Goal: Task Accomplishment & Management: Manage account settings

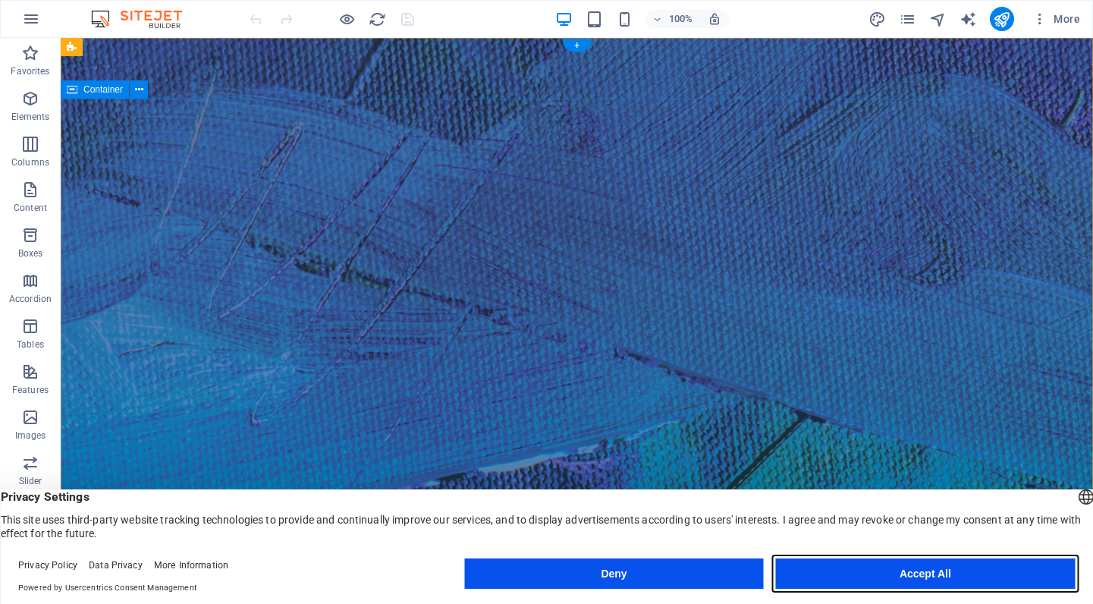
click at [898, 572] on button "Accept All" at bounding box center [925, 573] width 299 height 30
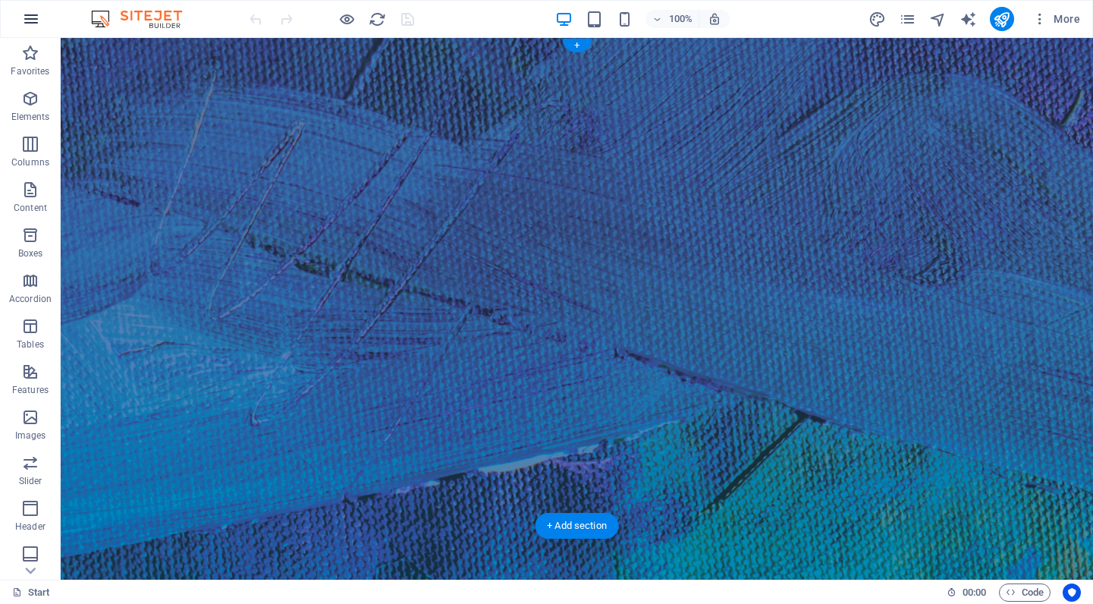
click at [36, 20] on icon "button" at bounding box center [31, 19] width 18 height 18
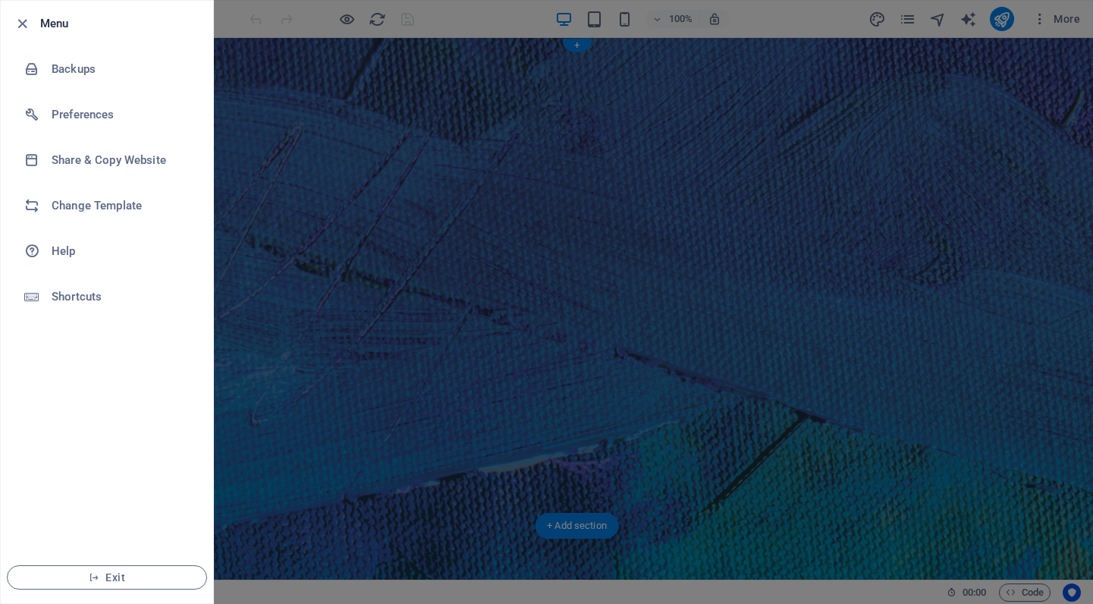
drag, startPoint x: 288, startPoint y: 73, endPoint x: 279, endPoint y: 68, distance: 9.5
click at [287, 73] on div at bounding box center [546, 302] width 1093 height 604
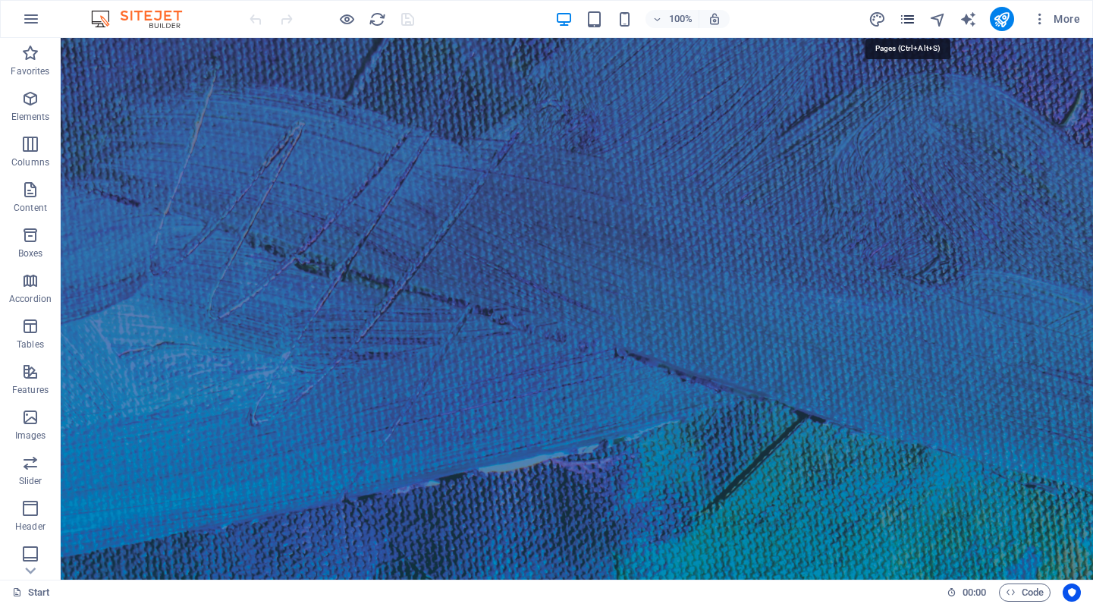
click at [905, 20] on icon "pages" at bounding box center [907, 19] width 17 height 17
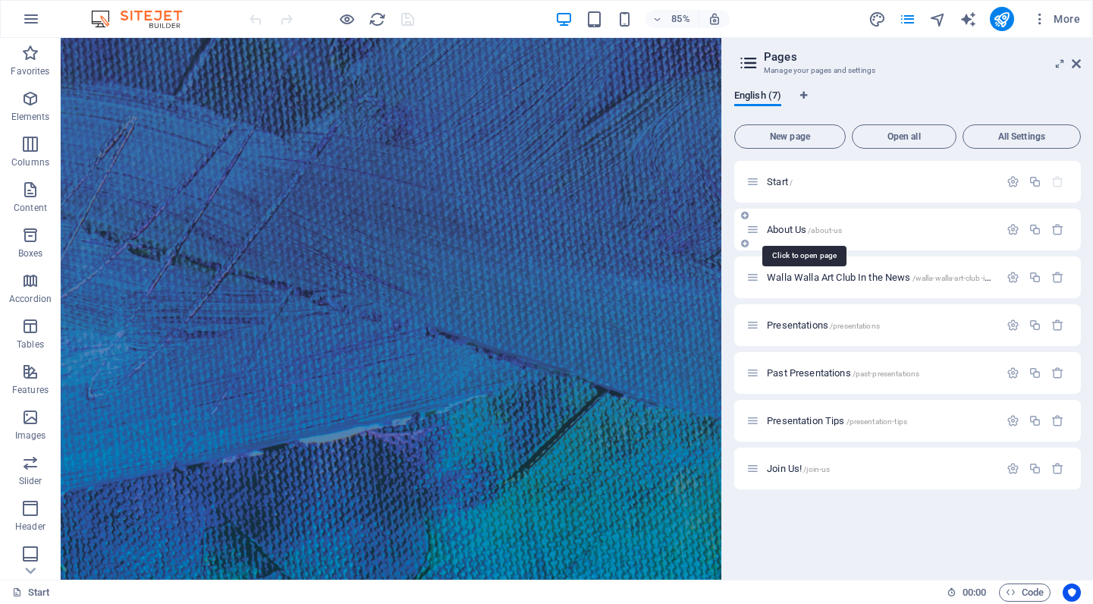
click at [786, 230] on span "About Us /about-us" at bounding box center [804, 229] width 75 height 11
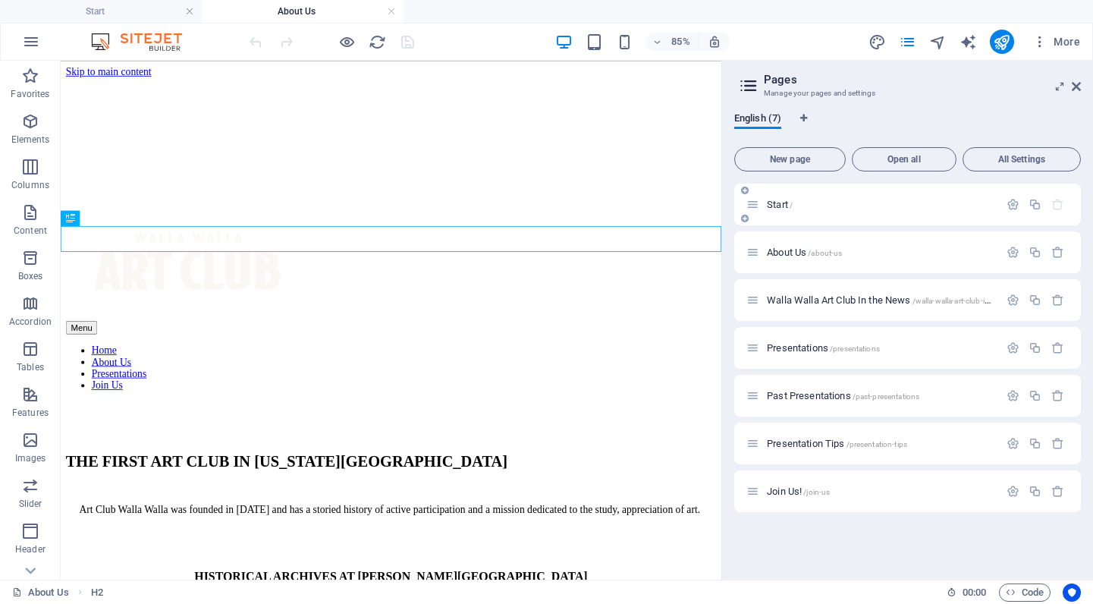
click at [775, 208] on span "Start /" at bounding box center [780, 204] width 26 height 11
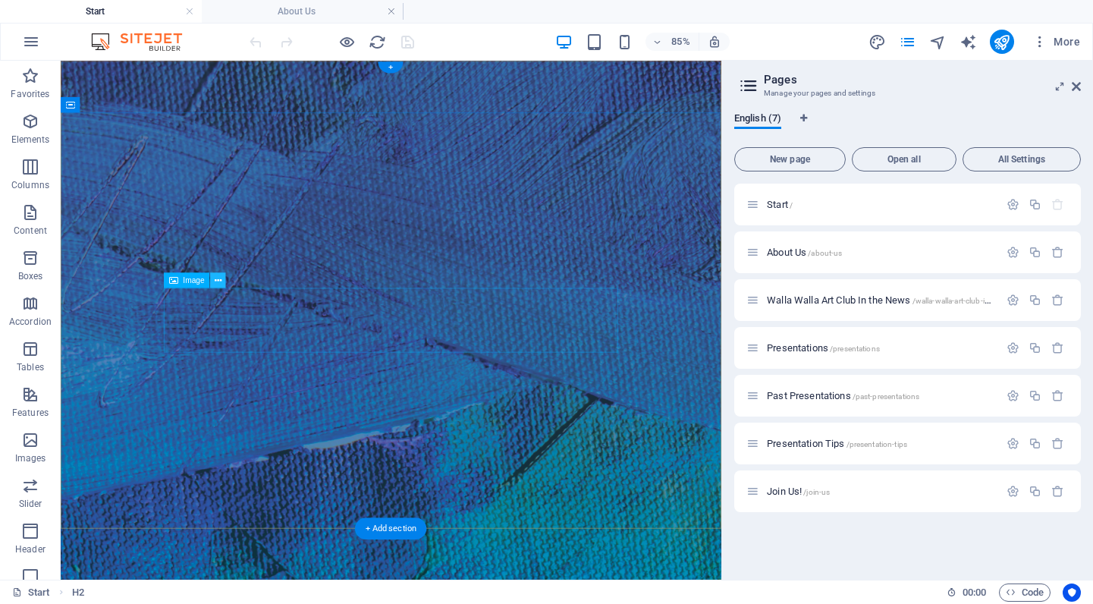
click at [218, 281] on icon at bounding box center [218, 280] width 7 height 14
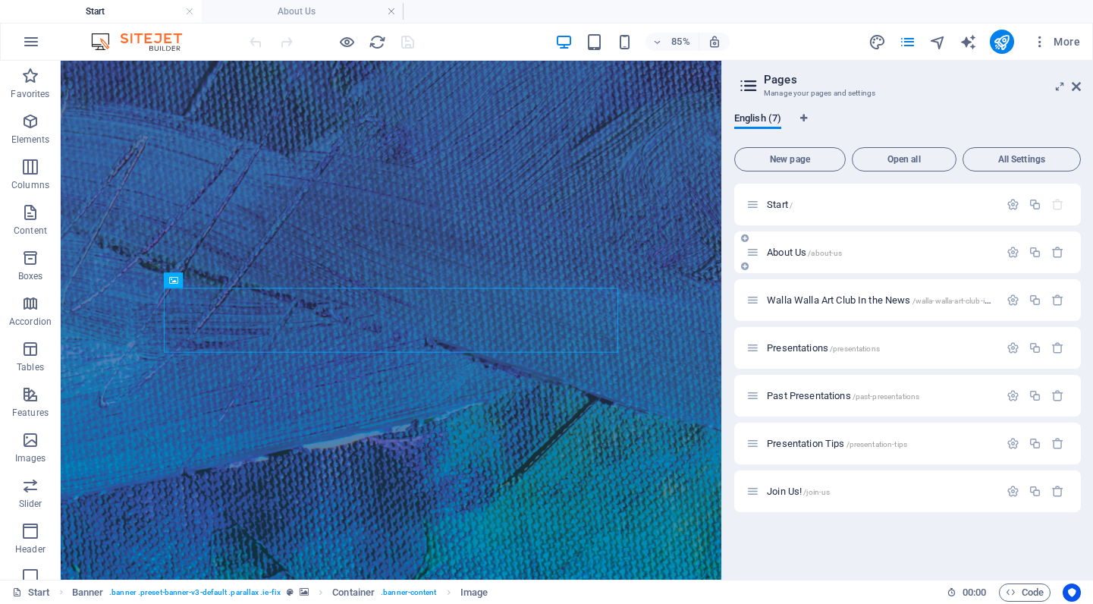
click at [782, 253] on span "About Us /about-us" at bounding box center [804, 252] width 75 height 11
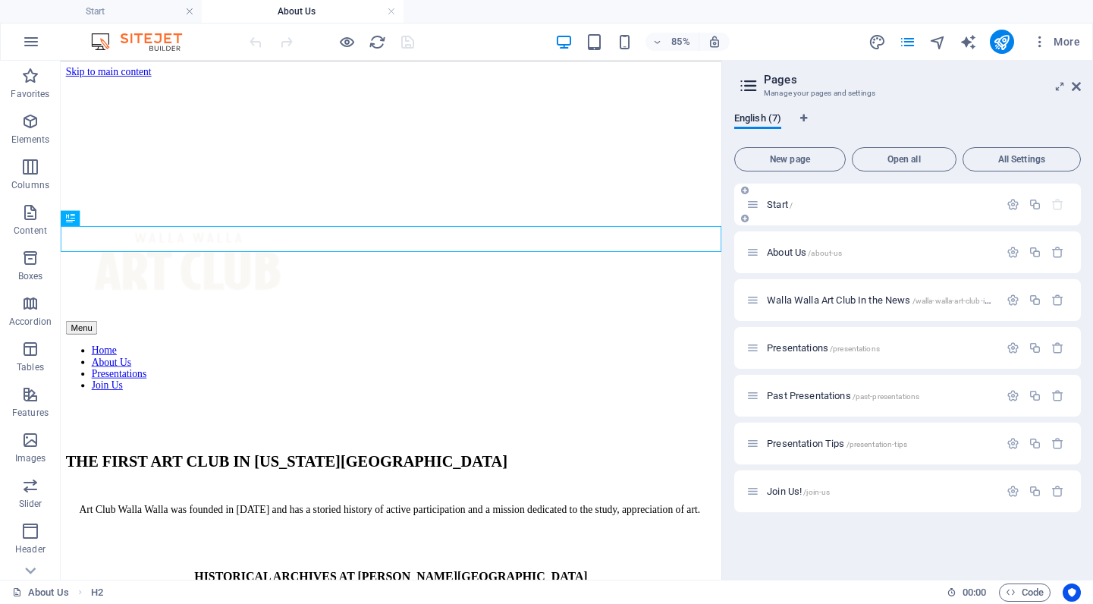
click at [780, 206] on span "Start /" at bounding box center [780, 204] width 26 height 11
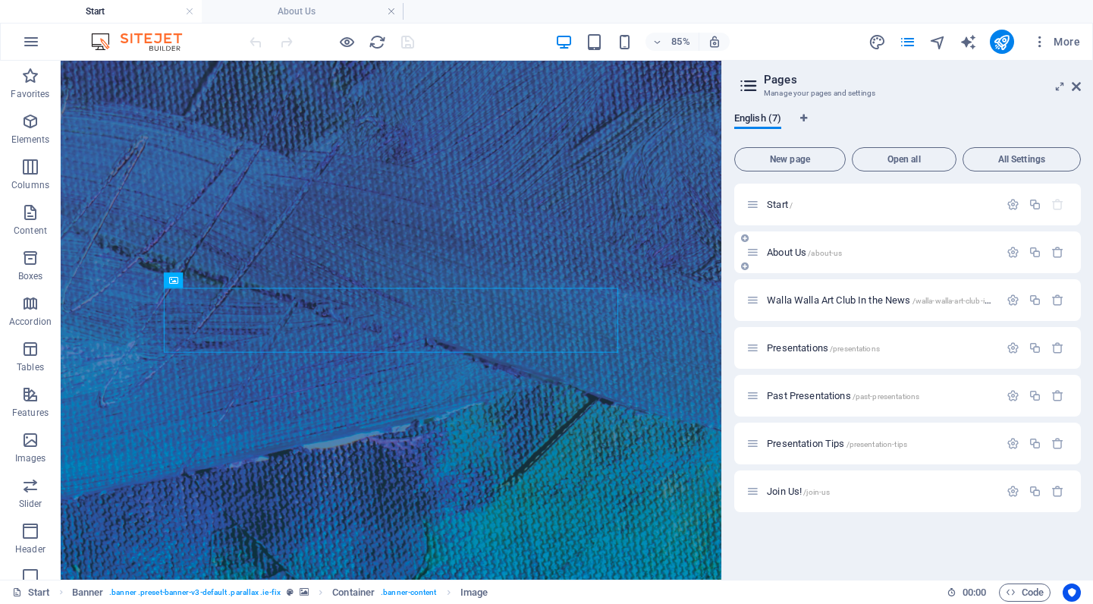
click at [791, 249] on span "About Us /about-us" at bounding box center [804, 252] width 75 height 11
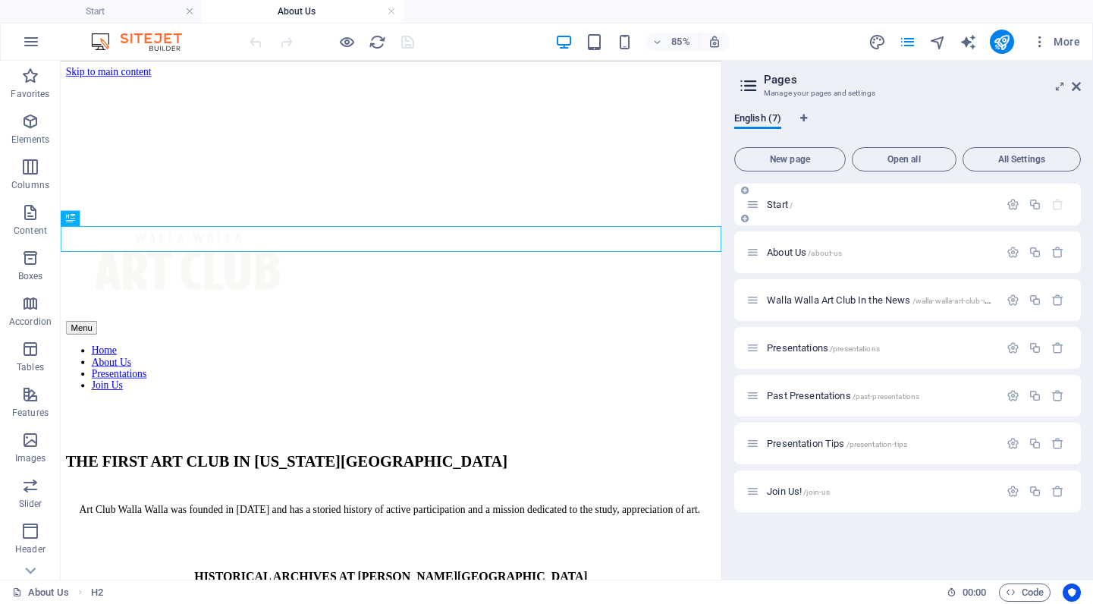
click at [775, 203] on span "Start /" at bounding box center [780, 204] width 26 height 11
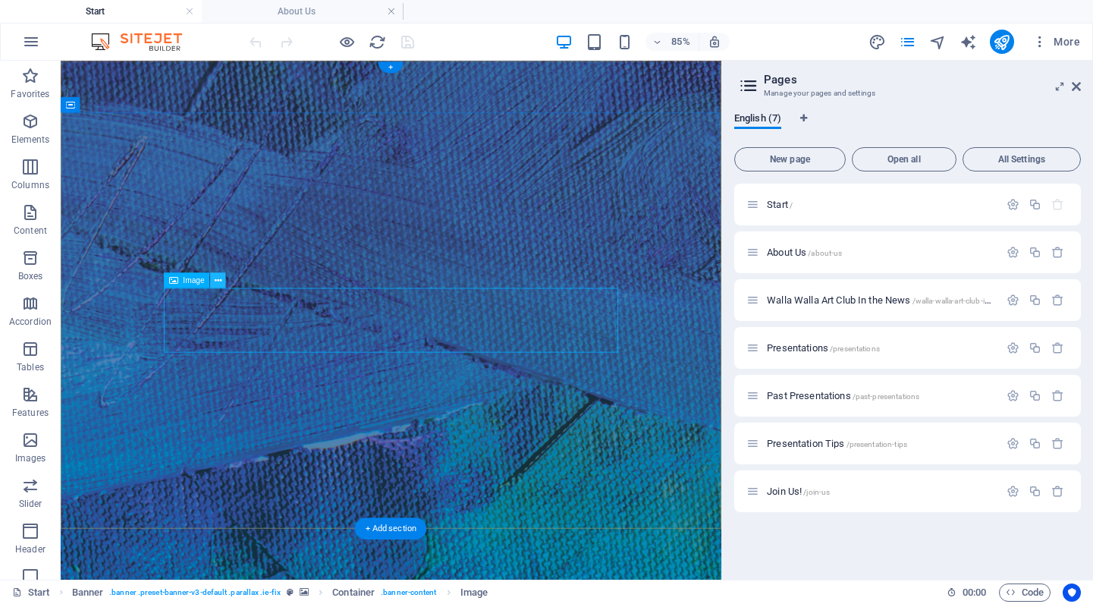
click at [221, 281] on icon at bounding box center [218, 280] width 7 height 14
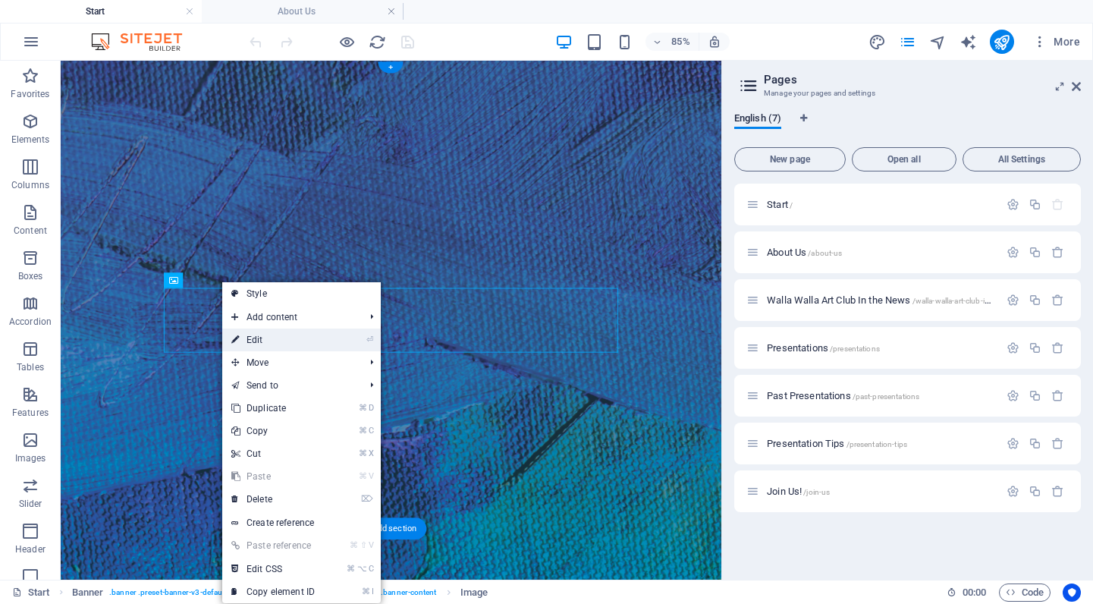
click at [263, 343] on link "⏎ Edit" at bounding box center [273, 340] width 102 height 23
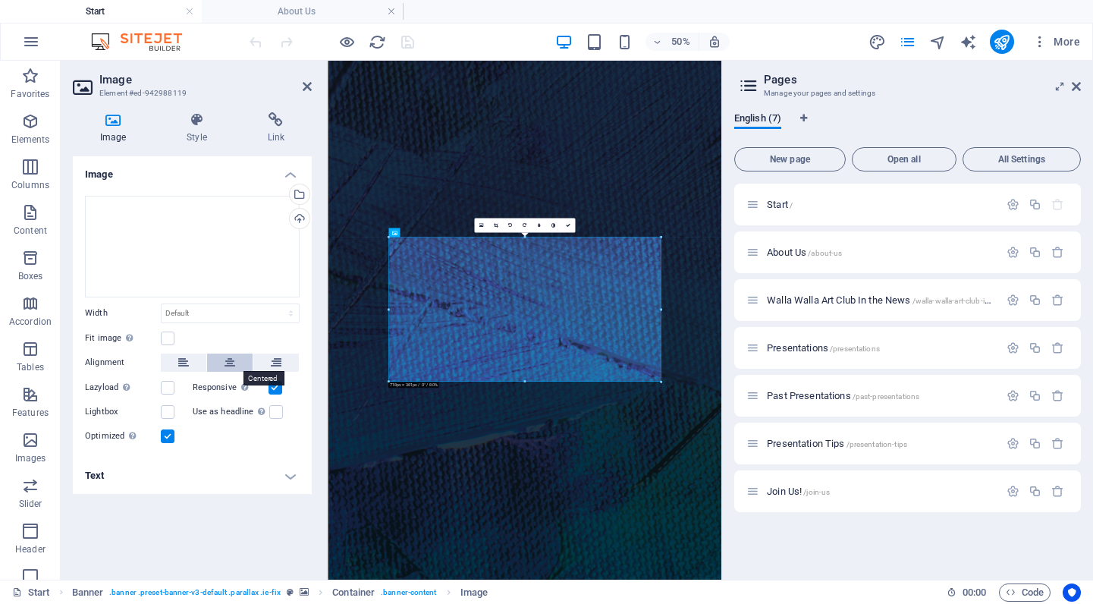
click at [232, 360] on icon at bounding box center [230, 363] width 11 height 18
click at [118, 120] on icon at bounding box center [113, 119] width 80 height 15
click at [112, 120] on icon at bounding box center [113, 119] width 80 height 15
click at [306, 86] on icon at bounding box center [307, 86] width 9 height 12
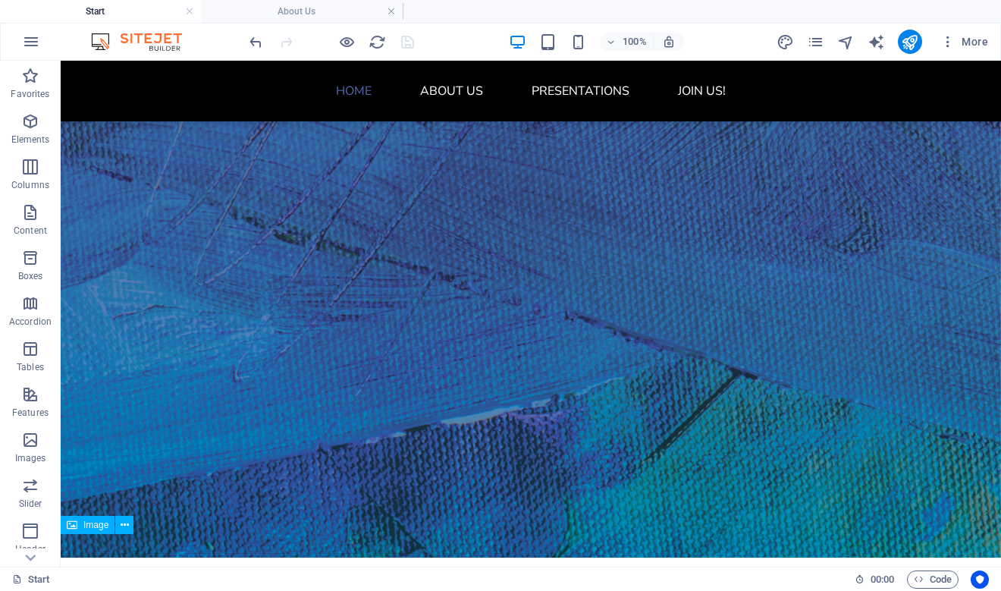
scroll to position [126, 0]
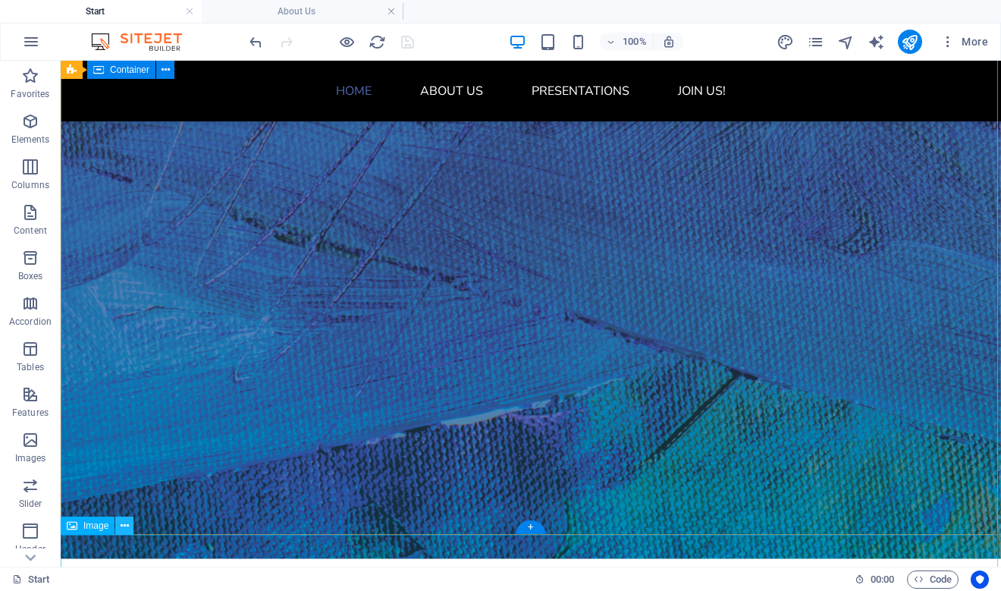
click at [126, 527] on icon at bounding box center [125, 526] width 8 height 16
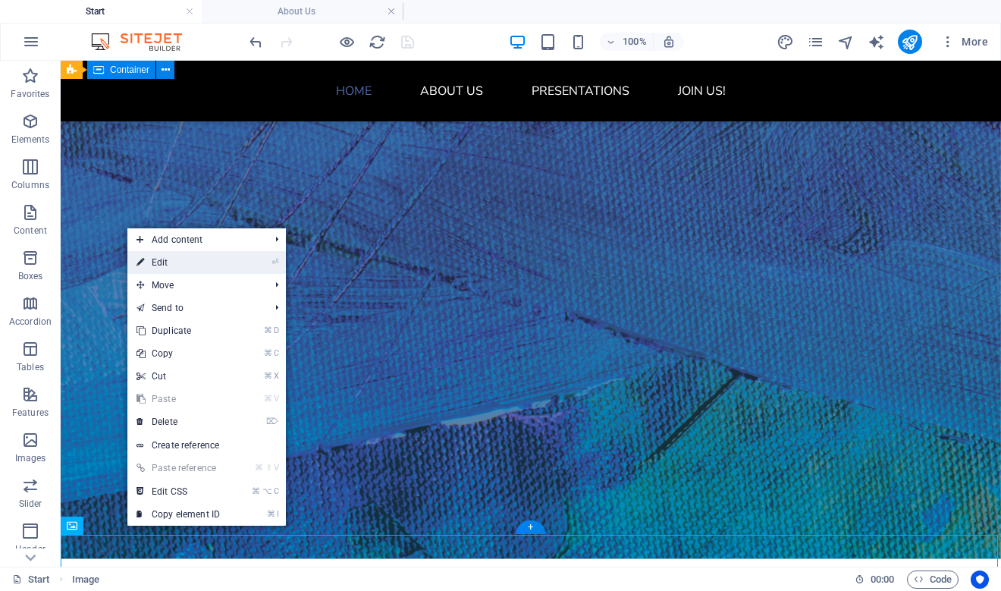
click at [161, 264] on link "⏎ Edit" at bounding box center [178, 262] width 102 height 23
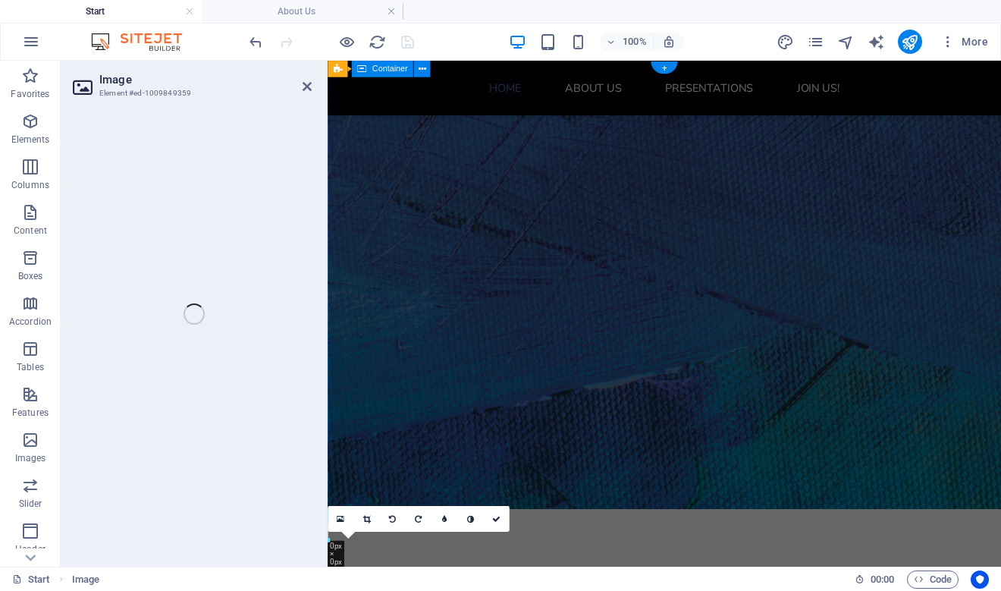
scroll to position [0, 0]
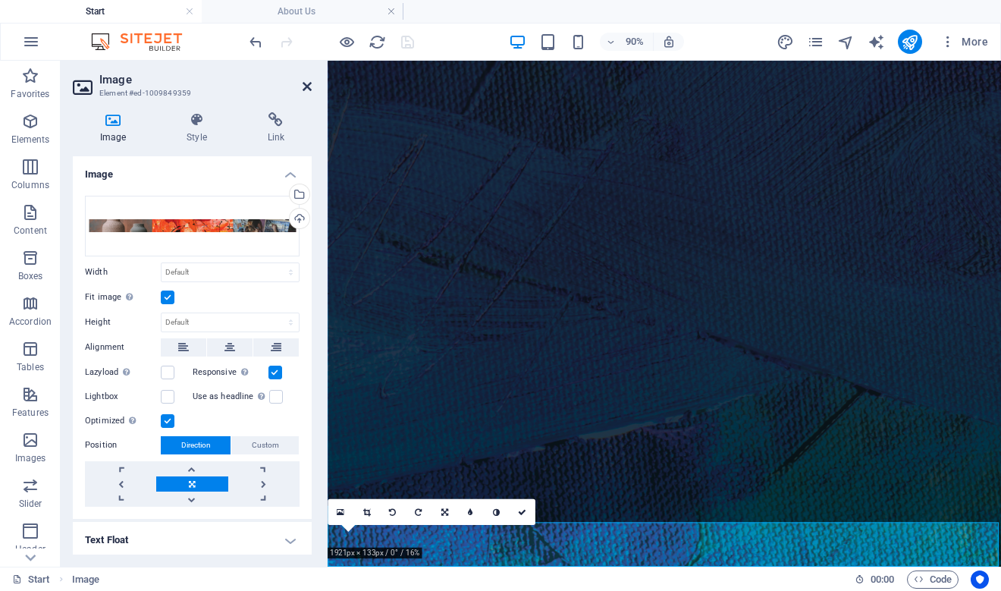
click at [308, 86] on icon at bounding box center [307, 86] width 9 height 12
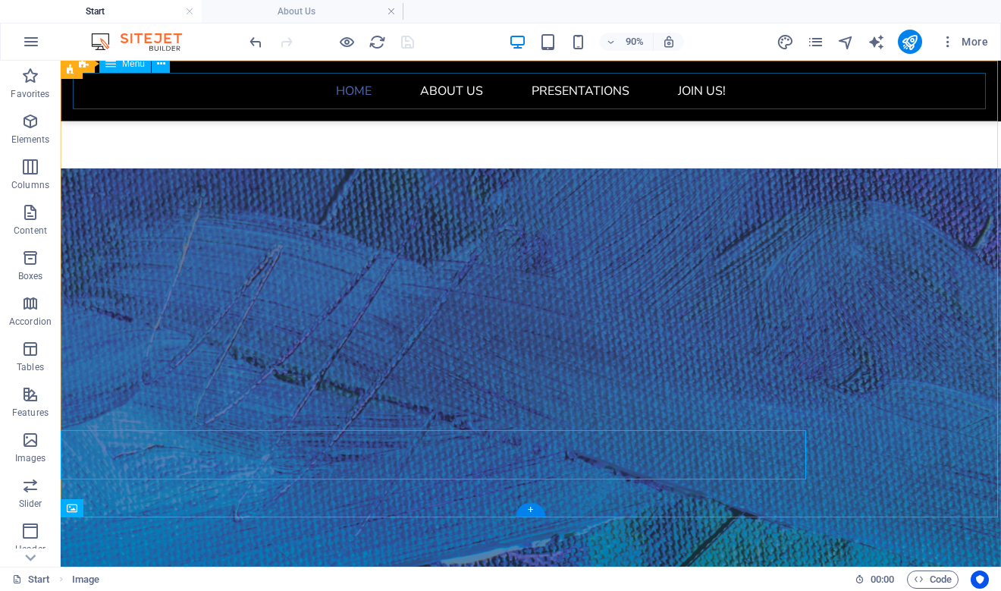
scroll to position [143, 0]
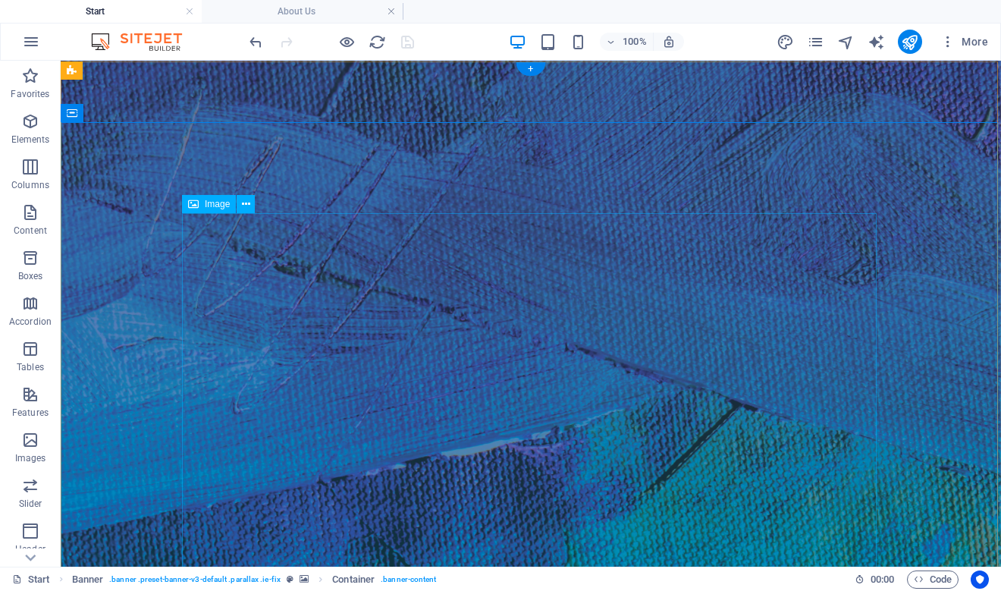
scroll to position [0, 0]
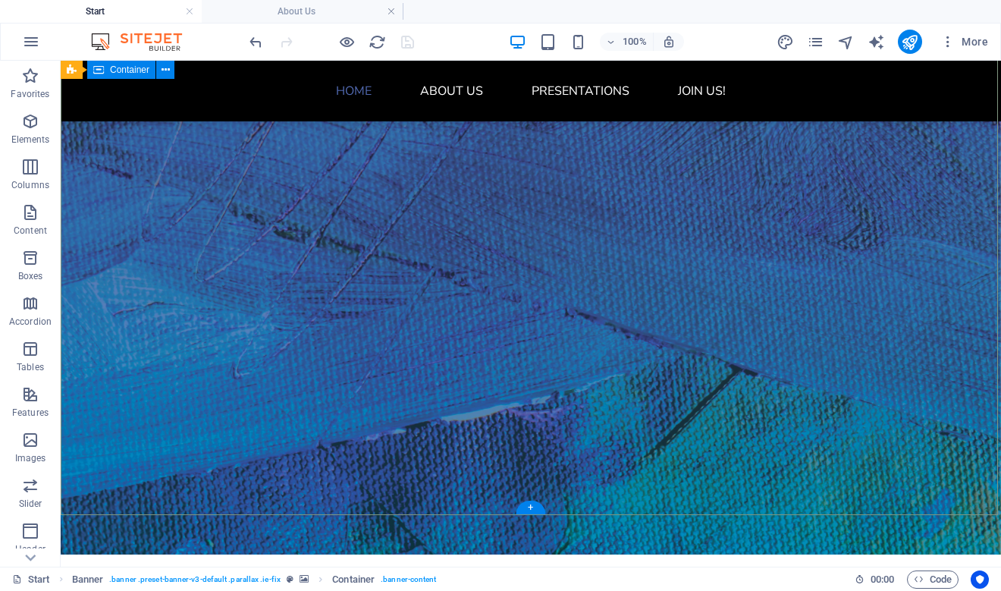
scroll to position [143, 0]
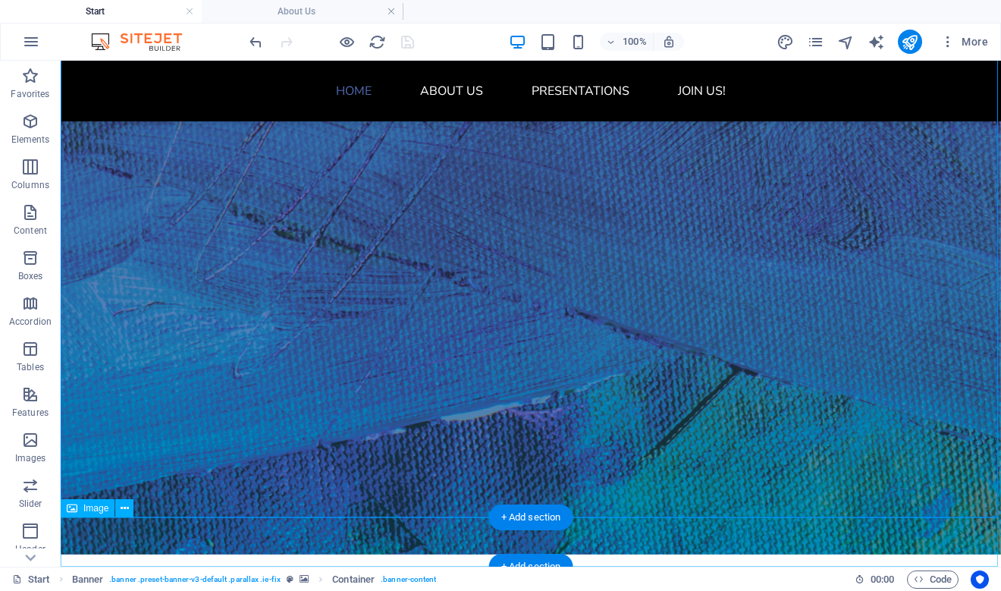
click at [127, 510] on icon at bounding box center [125, 509] width 8 height 16
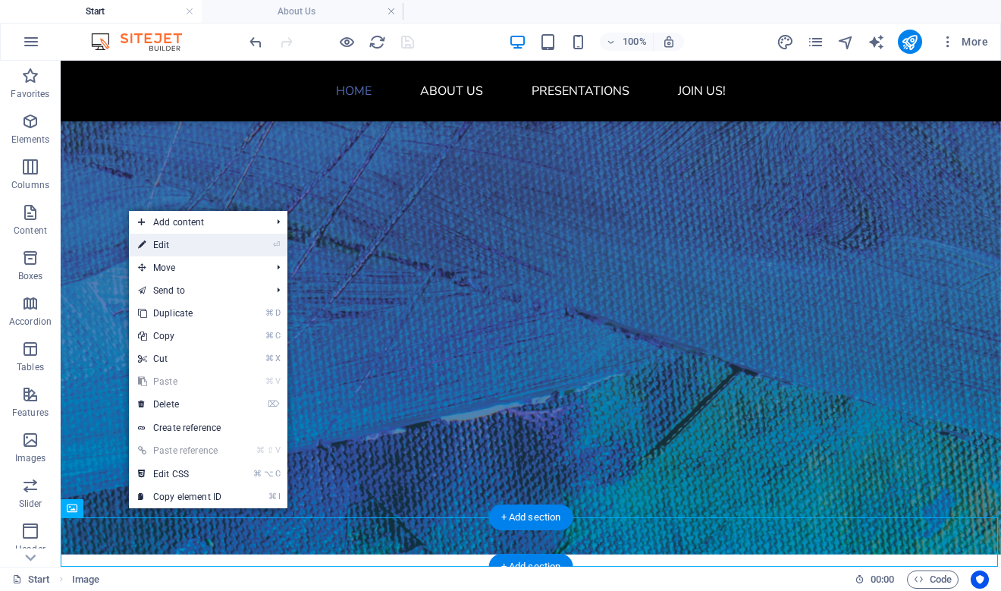
click at [159, 247] on link "⏎ Edit" at bounding box center [180, 245] width 102 height 23
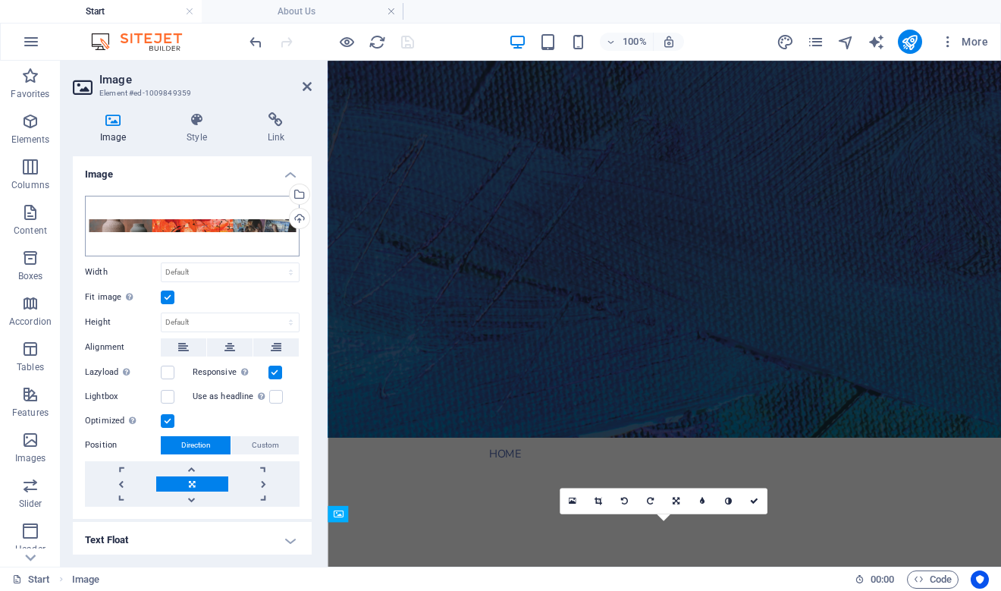
scroll to position [0, 0]
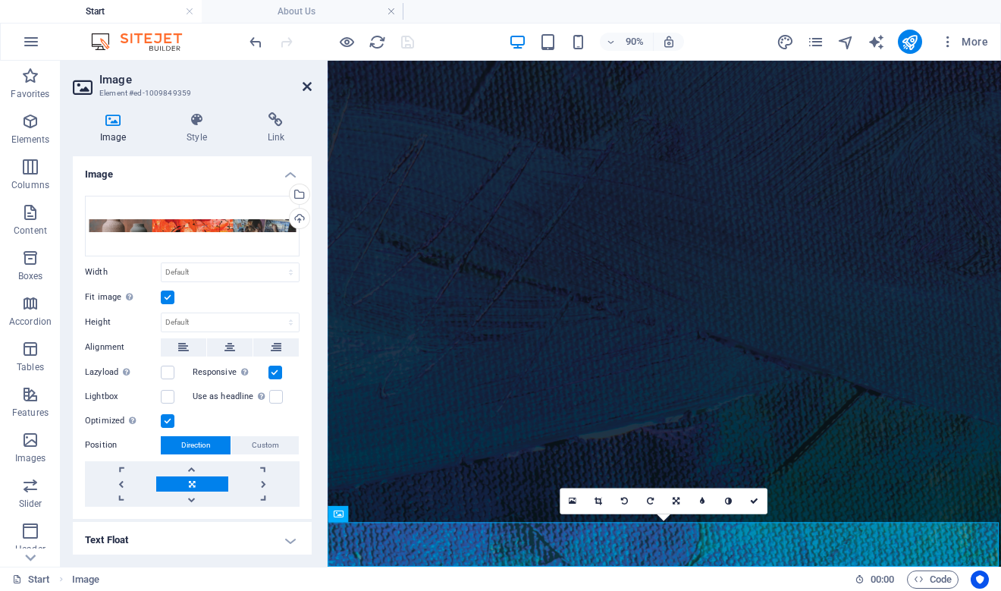
click at [309, 86] on icon at bounding box center [307, 86] width 9 height 12
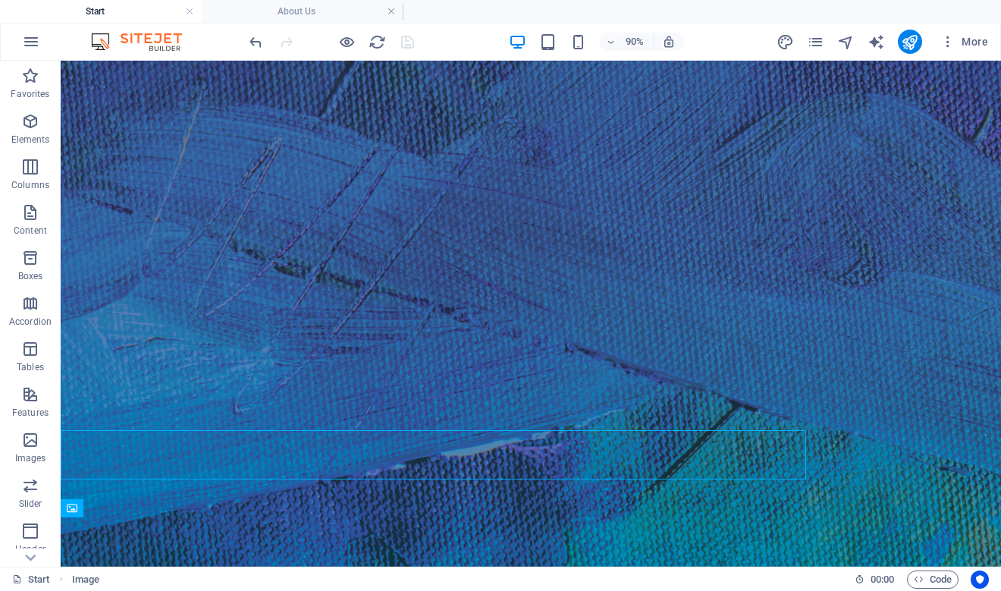
scroll to position [143, 0]
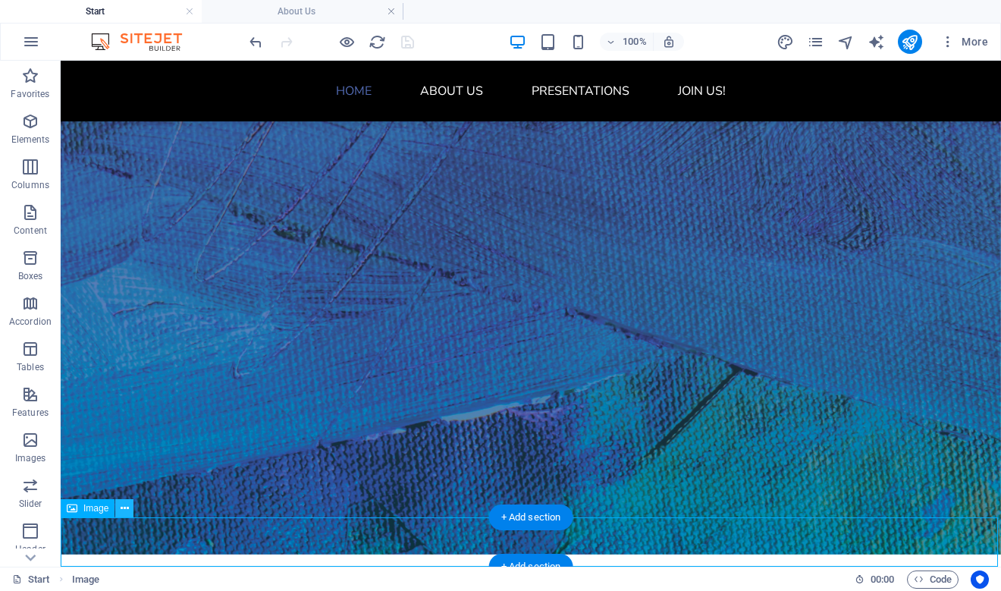
click at [122, 509] on icon at bounding box center [125, 509] width 8 height 16
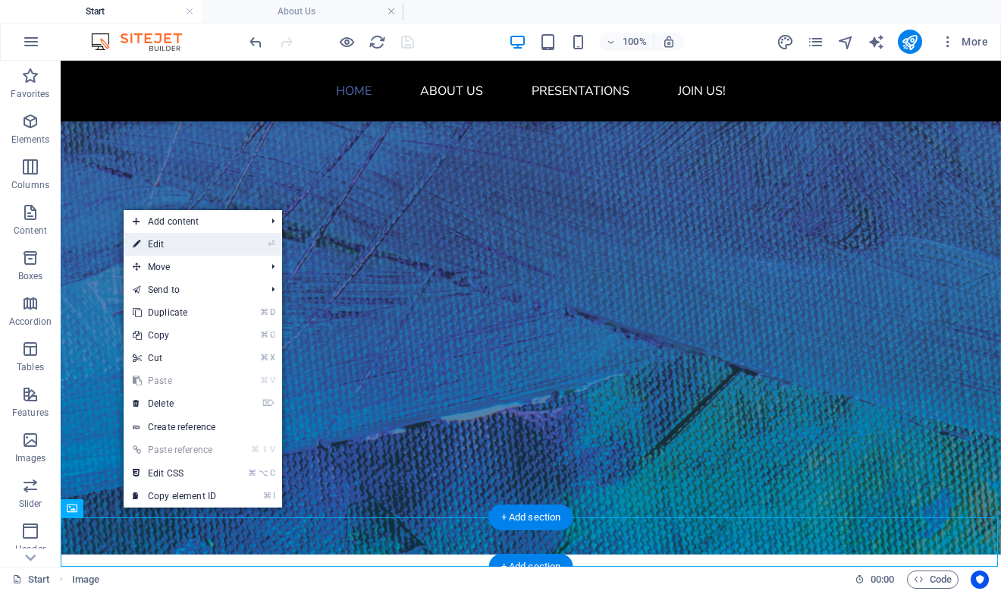
click at [153, 243] on link "⏎ Edit" at bounding box center [175, 244] width 102 height 23
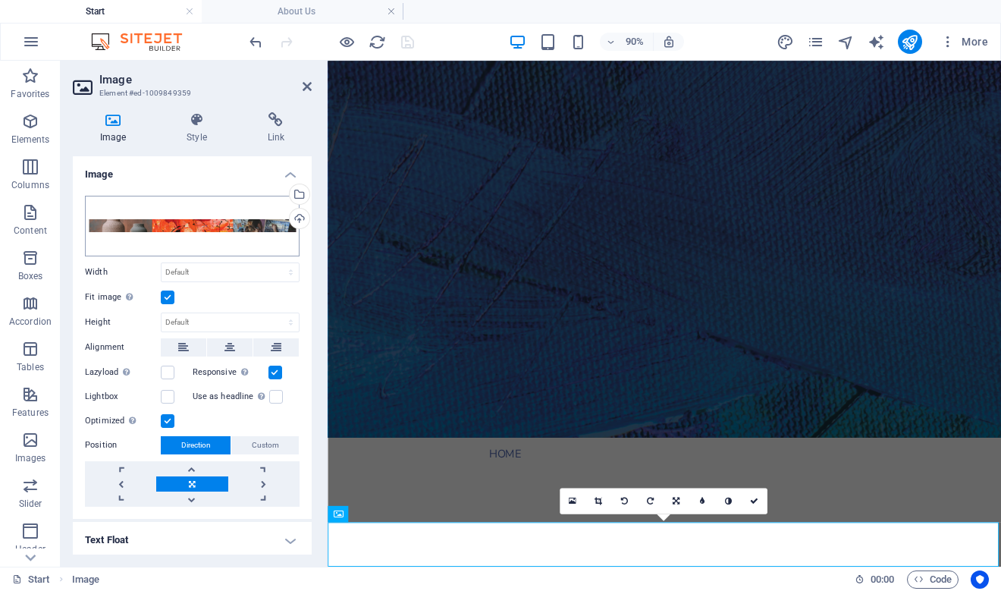
scroll to position [0, 0]
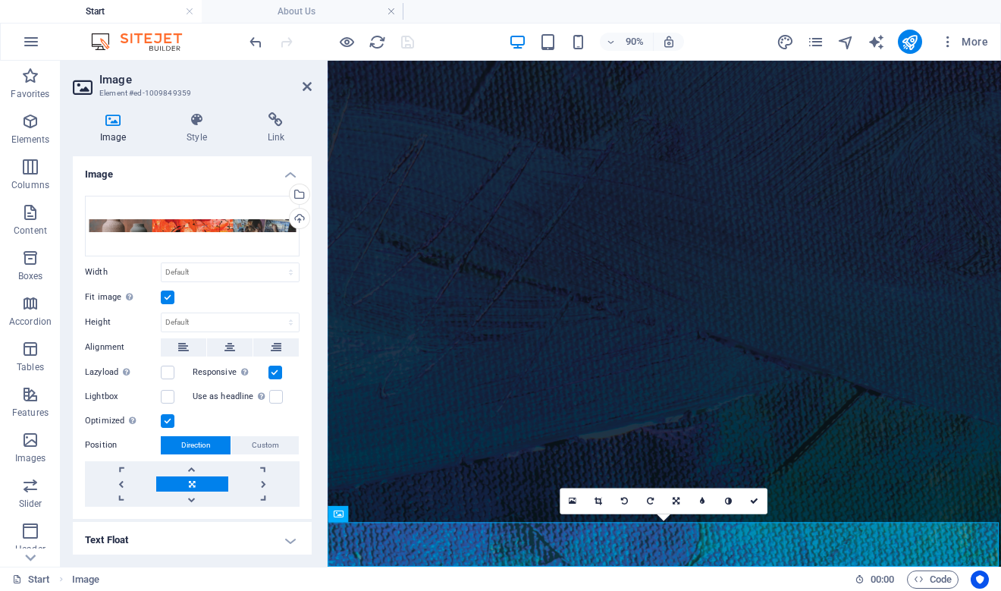
click at [168, 297] on label at bounding box center [168, 298] width 14 height 14
click at [0, 0] on input "Fit image Automatically fit image to a fixed width and height" at bounding box center [0, 0] width 0 height 0
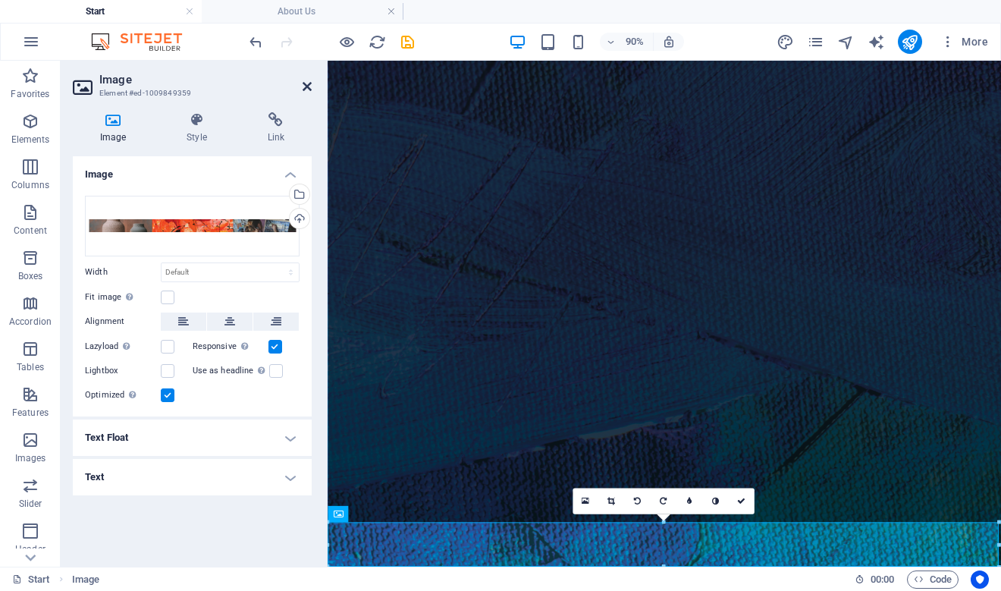
click at [306, 85] on icon at bounding box center [307, 86] width 9 height 12
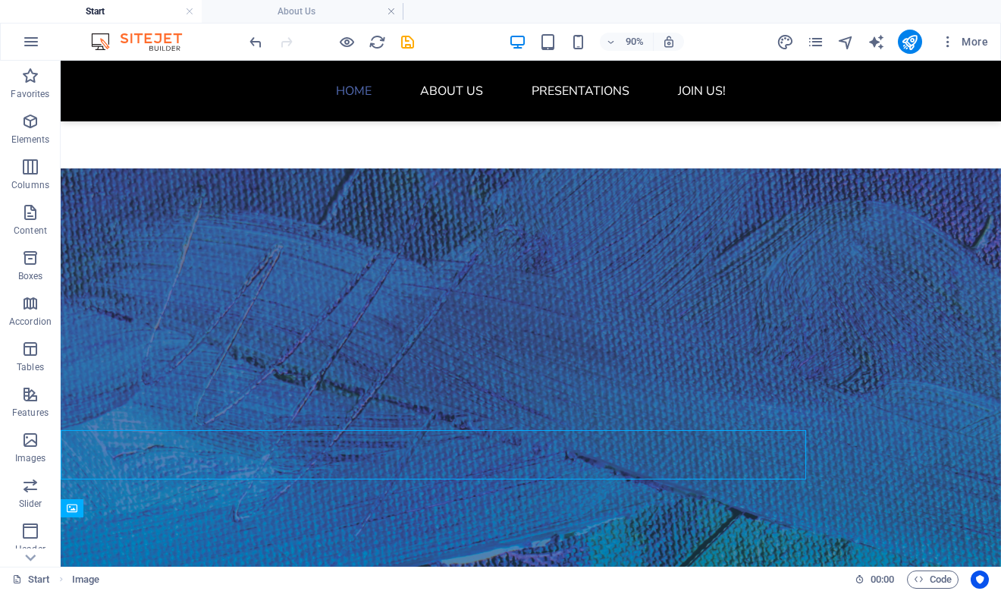
scroll to position [143, 0]
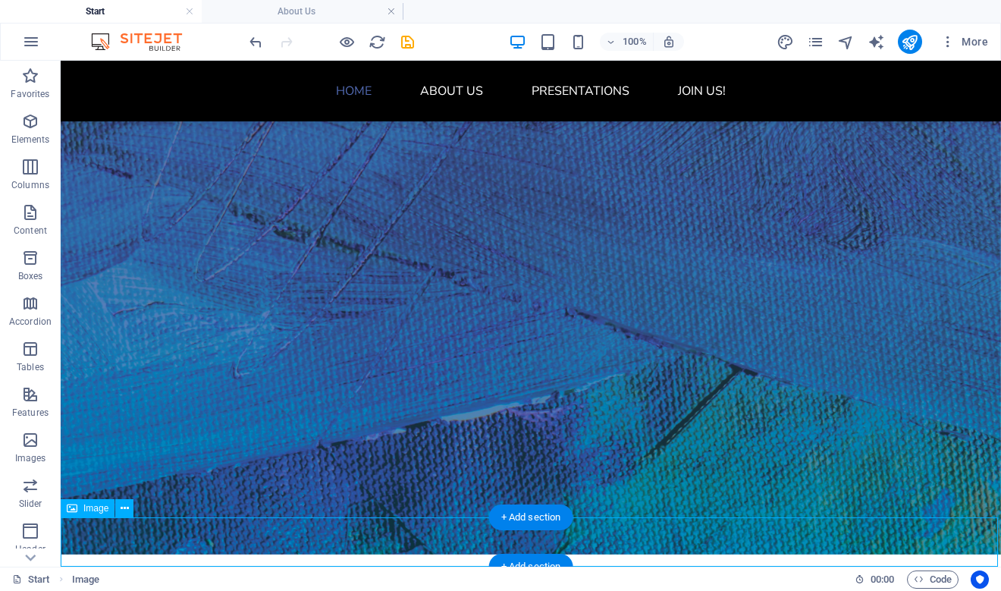
click at [126, 508] on icon at bounding box center [125, 509] width 8 height 16
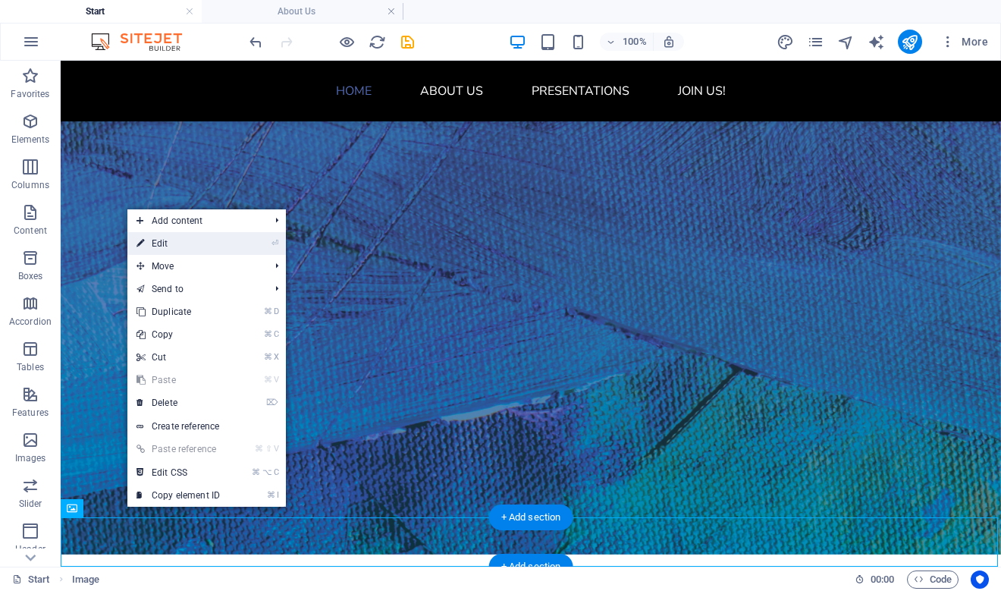
click at [181, 247] on link "⏎ Edit" at bounding box center [178, 243] width 102 height 23
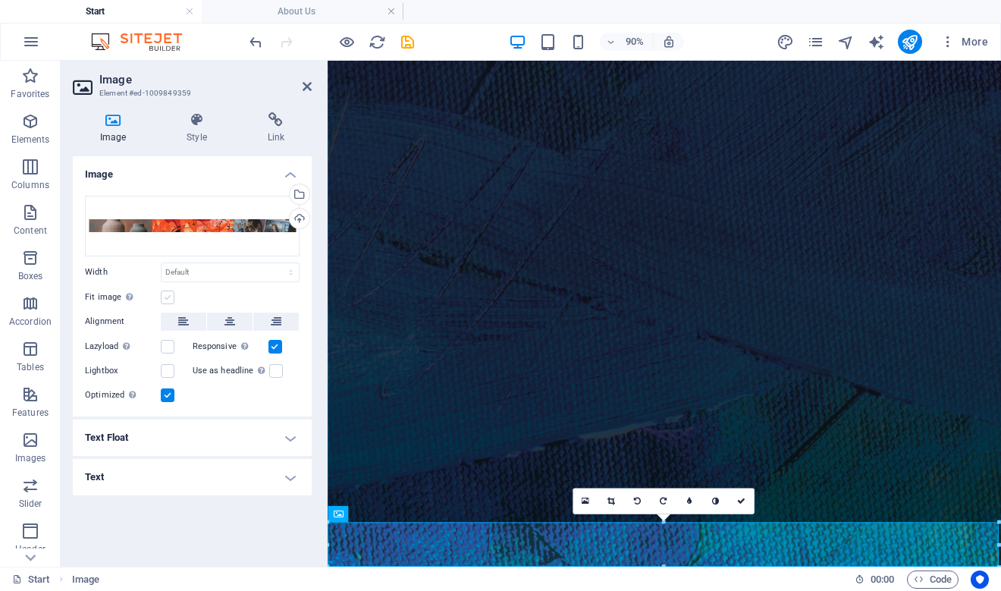
click at [168, 296] on label at bounding box center [168, 298] width 14 height 14
click at [0, 0] on input "Fit image Automatically fit image to a fixed width and height" at bounding box center [0, 0] width 0 height 0
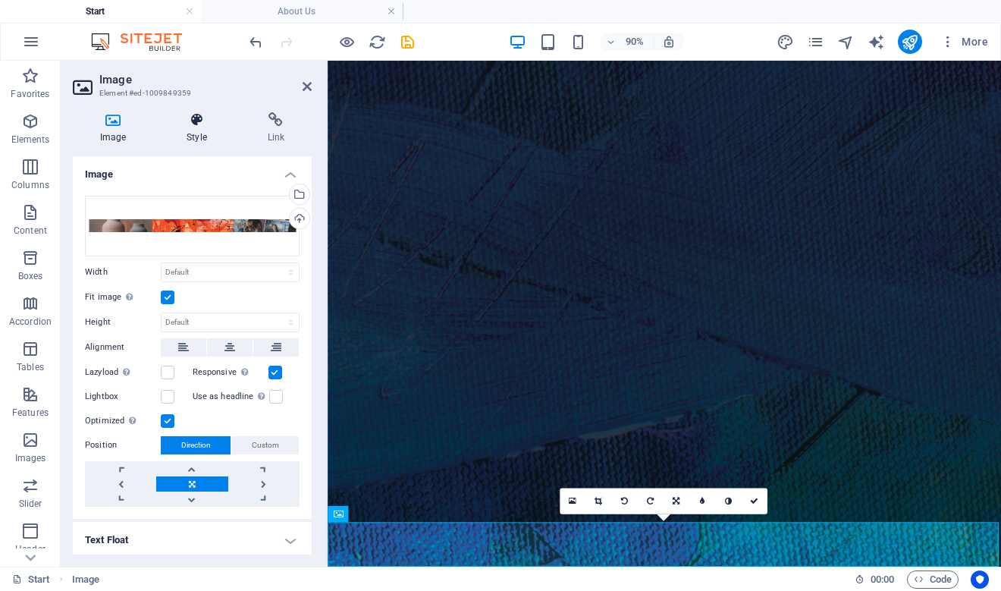
click at [191, 118] on icon at bounding box center [196, 119] width 74 height 15
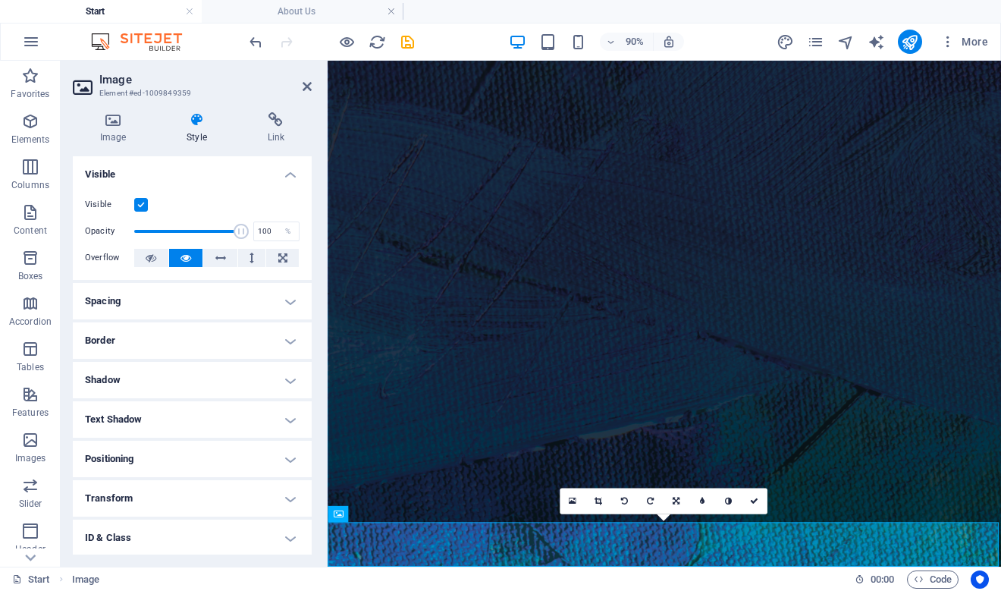
click at [209, 307] on h4 "Spacing" at bounding box center [192, 301] width 239 height 36
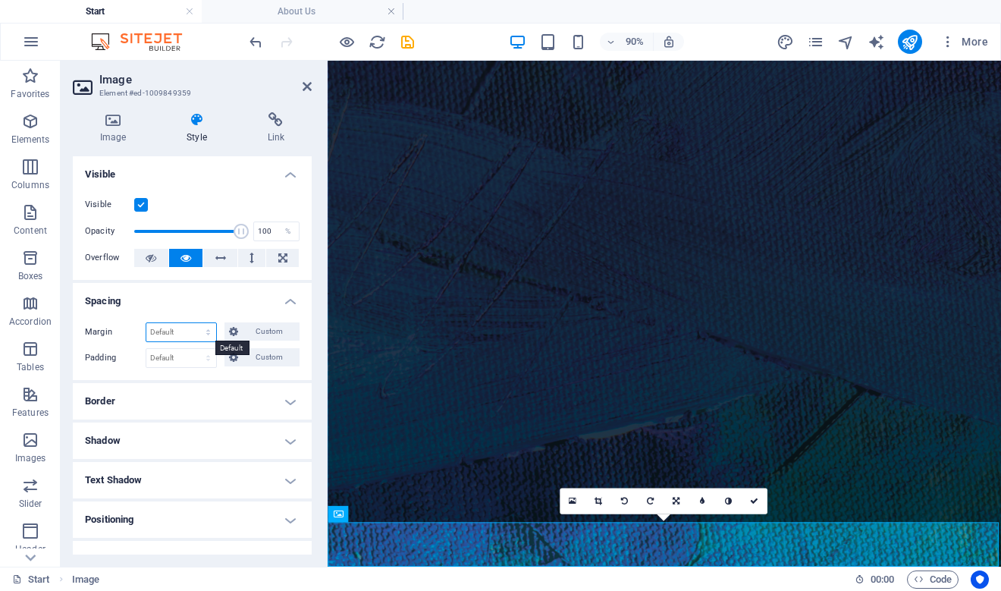
select select "px"
type input "0"
select select "px"
type input "0"
click at [178, 333] on input "0" at bounding box center [181, 332] width 70 height 18
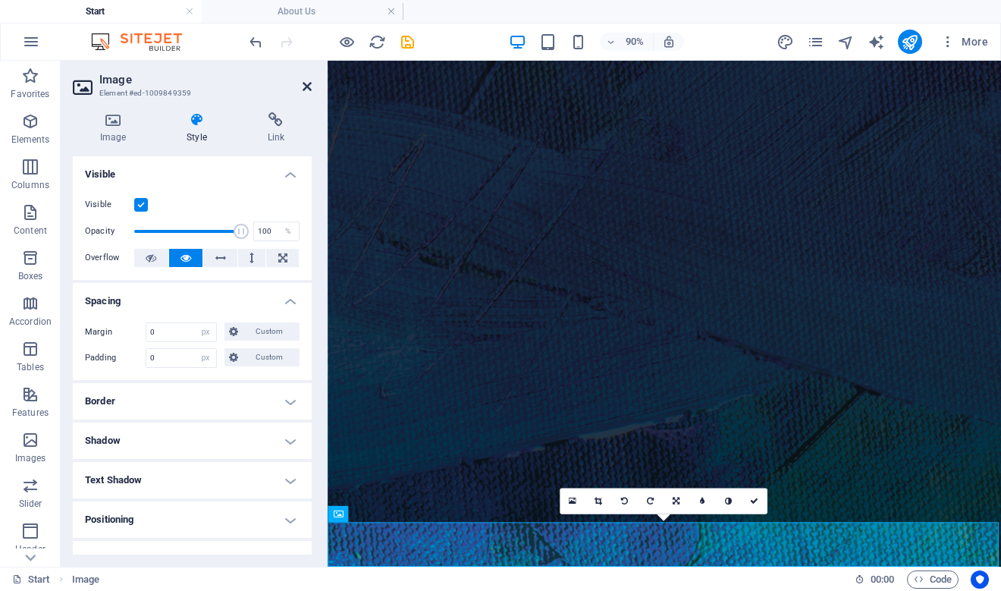
click at [305, 85] on icon at bounding box center [307, 86] width 9 height 12
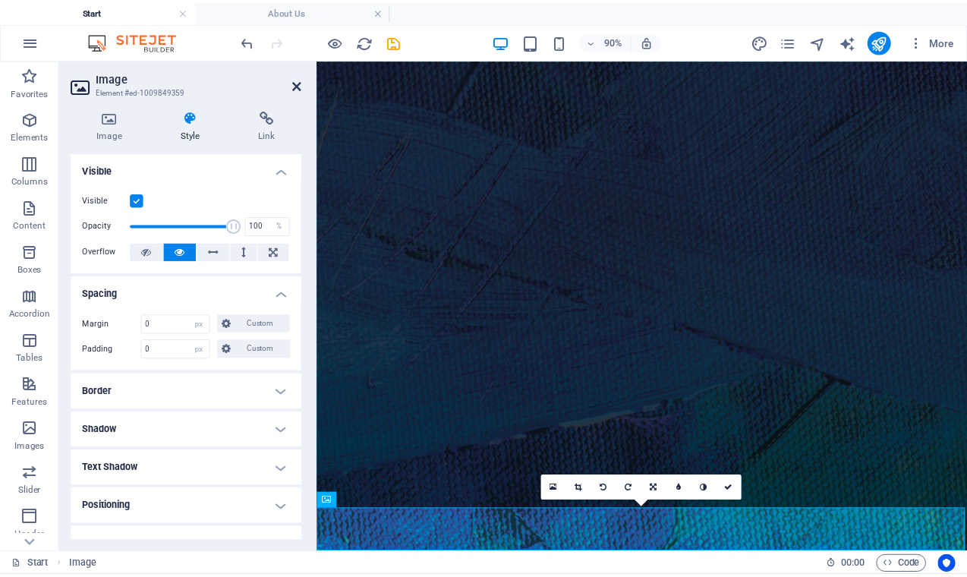
scroll to position [143, 0]
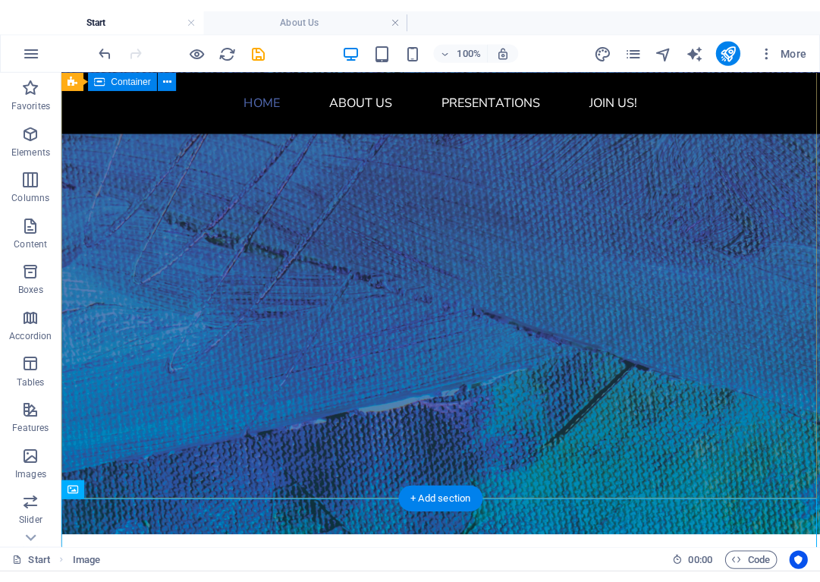
scroll to position [91, 0]
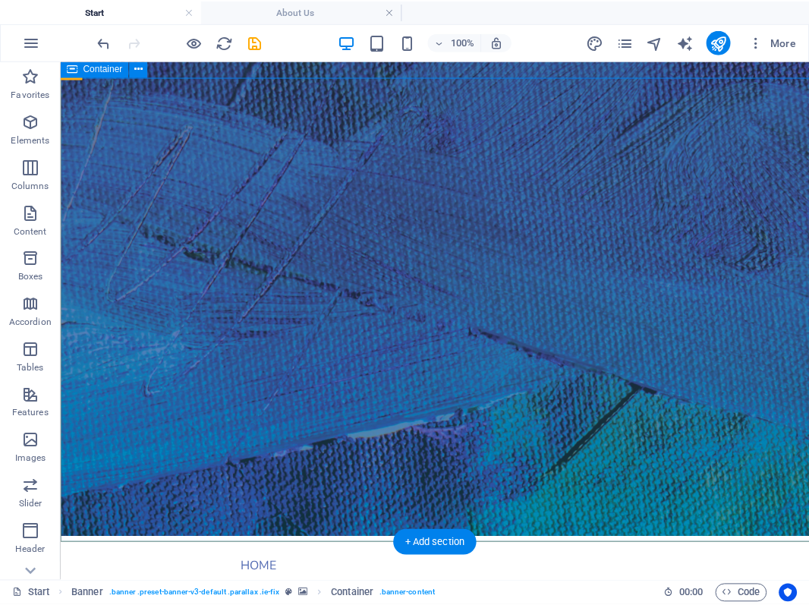
scroll to position [41, 0]
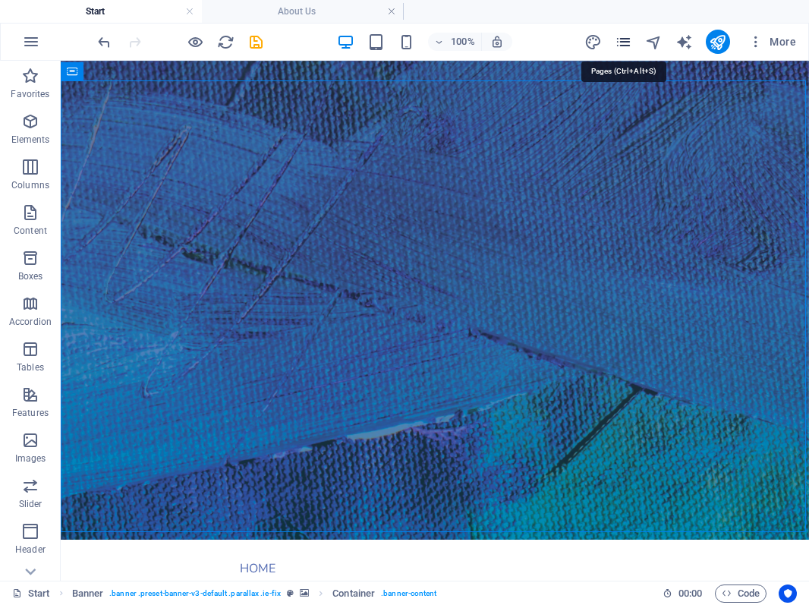
click at [625, 42] on icon "pages" at bounding box center [623, 41] width 17 height 17
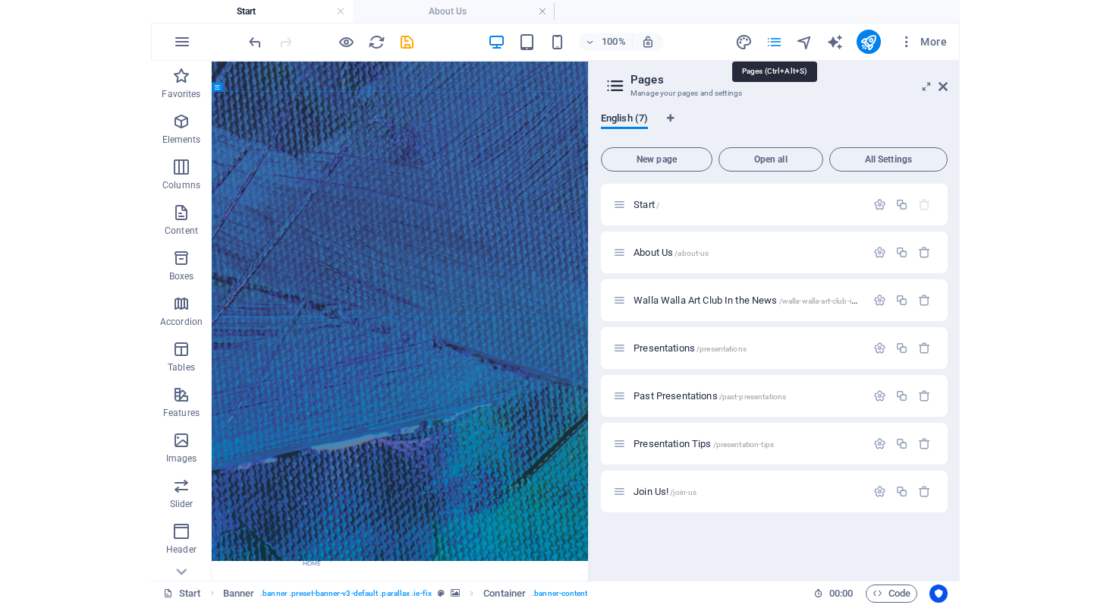
scroll to position [0, 0]
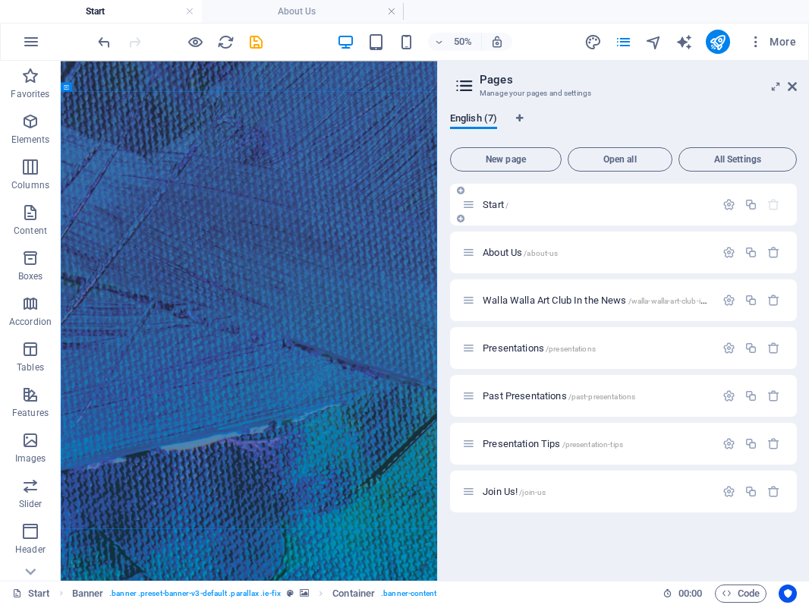
click at [504, 203] on span "Start /" at bounding box center [496, 204] width 26 height 11
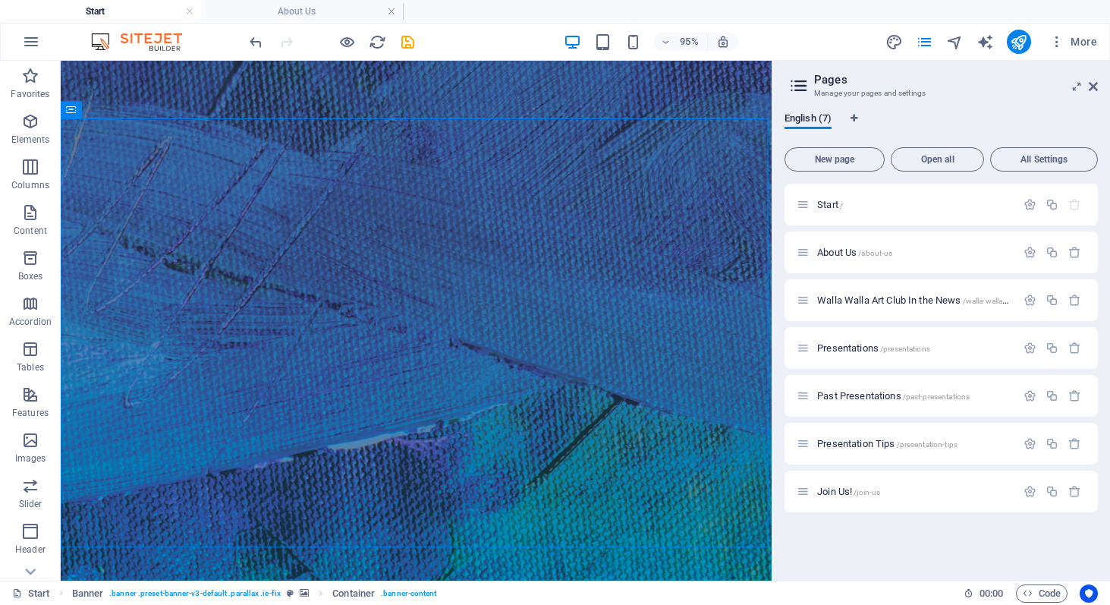
drag, startPoint x: 739, startPoint y: 174, endPoint x: 769, endPoint y: 174, distance: 29.6
click at [769, 174] on div "Start About Us Favorites Elements Columns Content Boxes Accordion Tables Featur…" at bounding box center [555, 321] width 1110 height 520
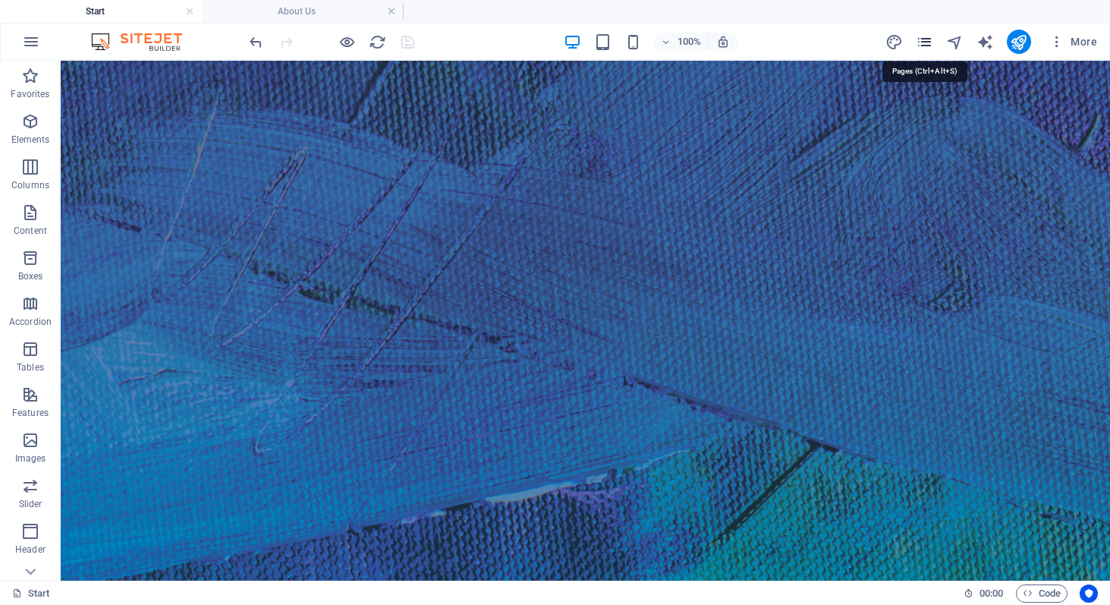
click at [926, 42] on icon "pages" at bounding box center [924, 41] width 17 height 17
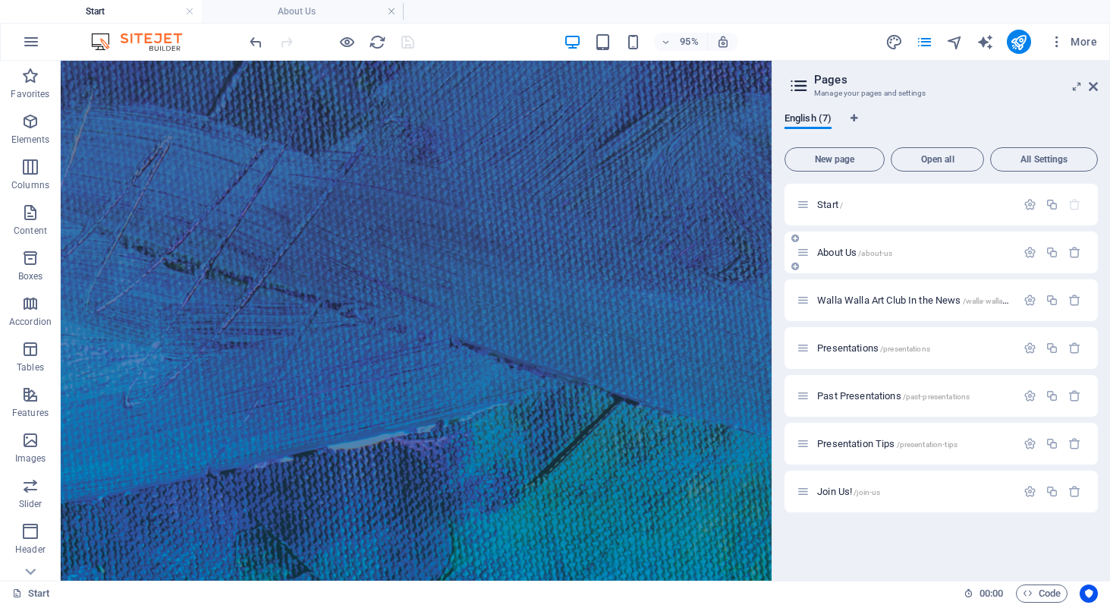
click at [838, 256] on span "About Us /about-us" at bounding box center [854, 252] width 75 height 11
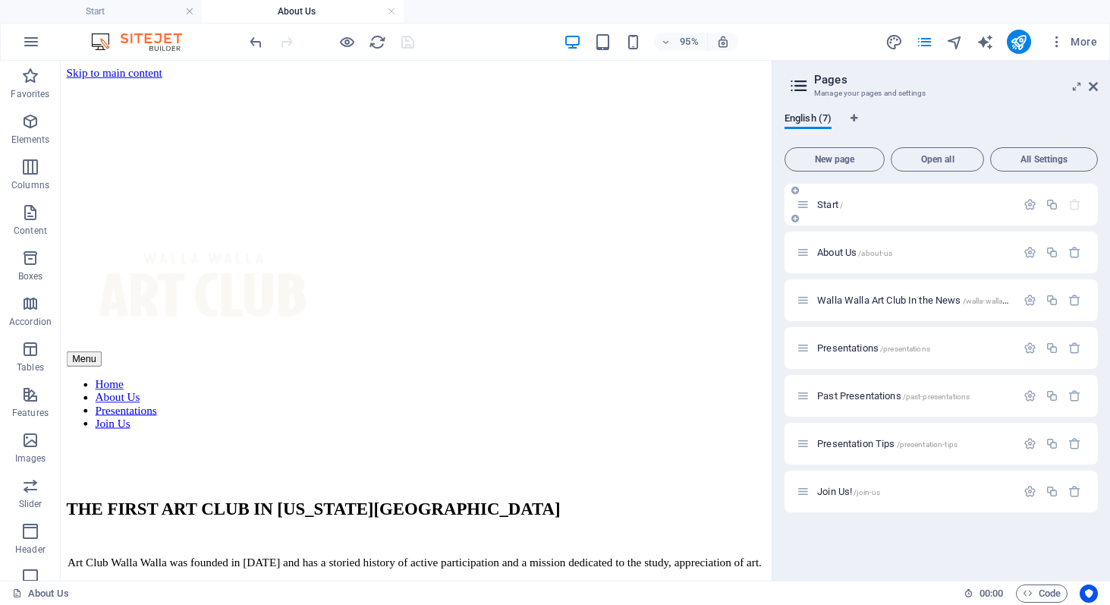
click at [828, 206] on span "Start /" at bounding box center [830, 204] width 26 height 11
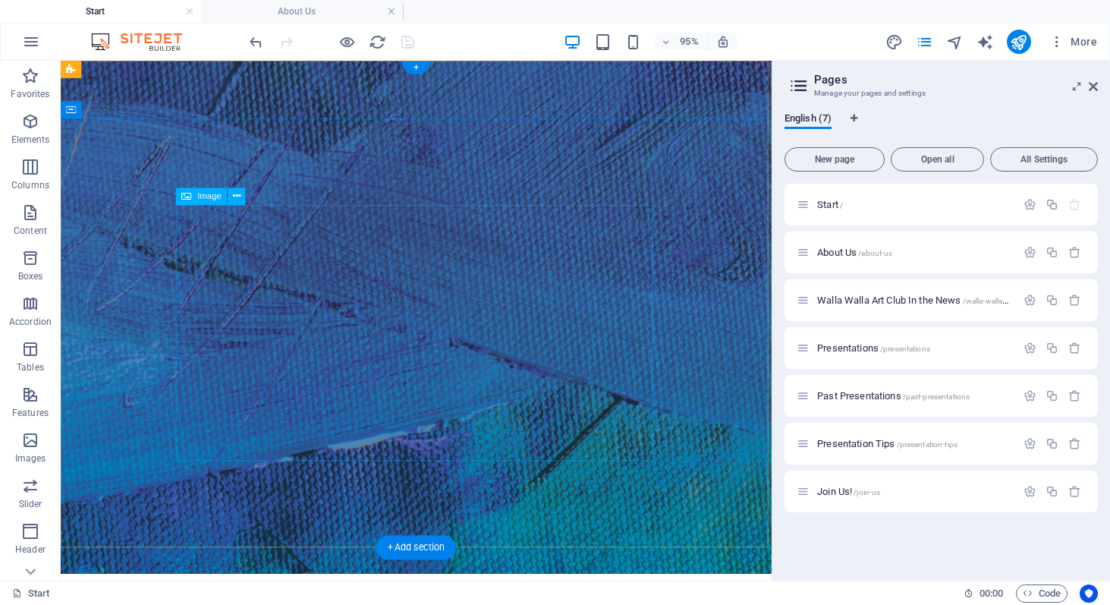
scroll to position [14, 0]
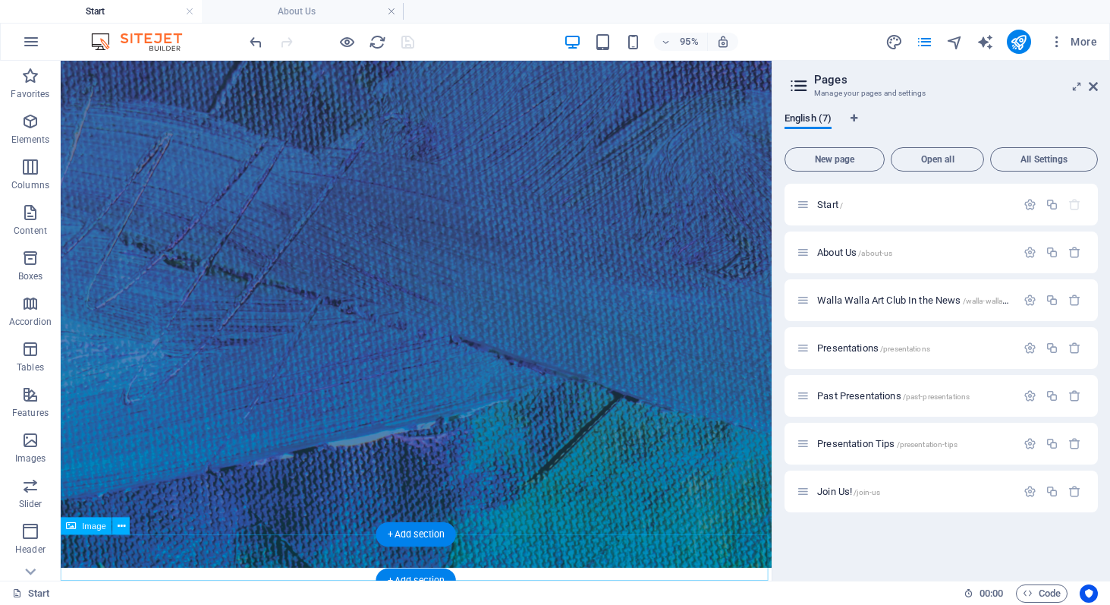
click at [122, 527] on icon at bounding box center [122, 525] width 8 height 15
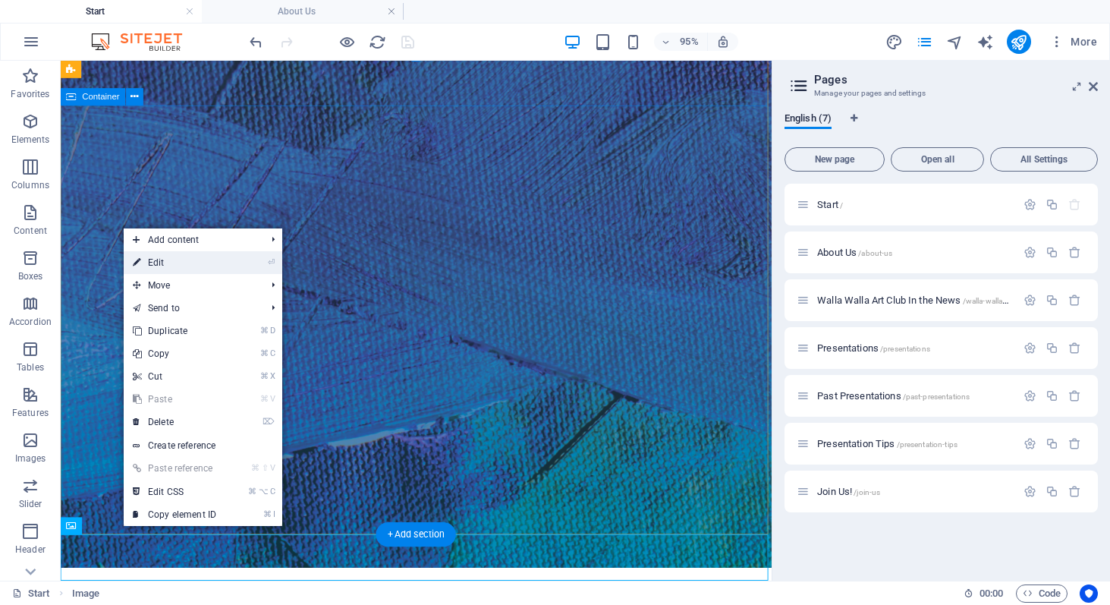
click at [162, 263] on link "⏎ Edit" at bounding box center [175, 262] width 102 height 23
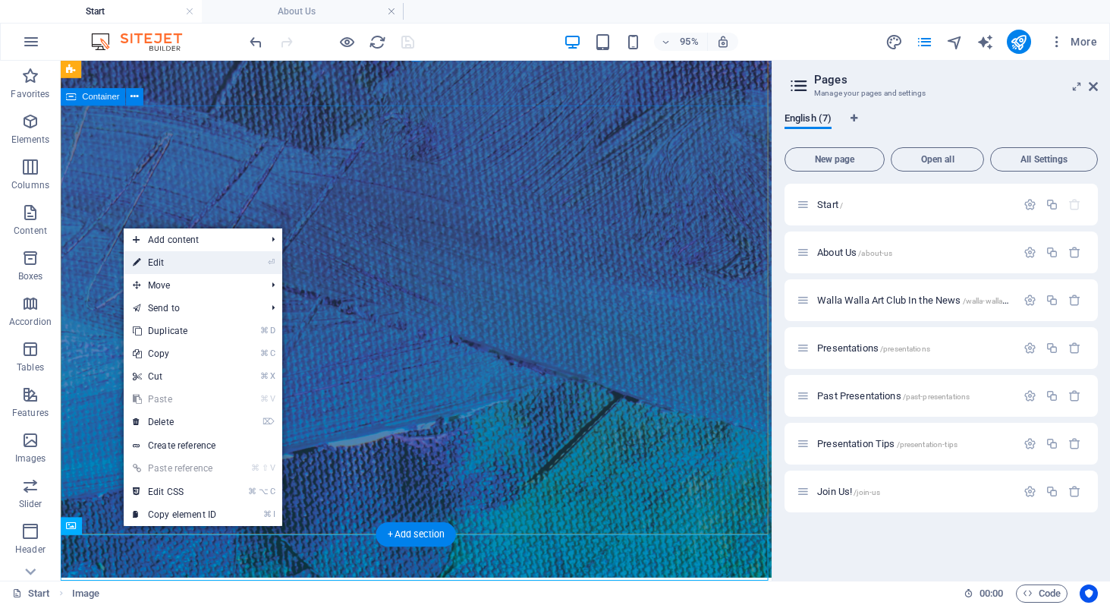
select select "px"
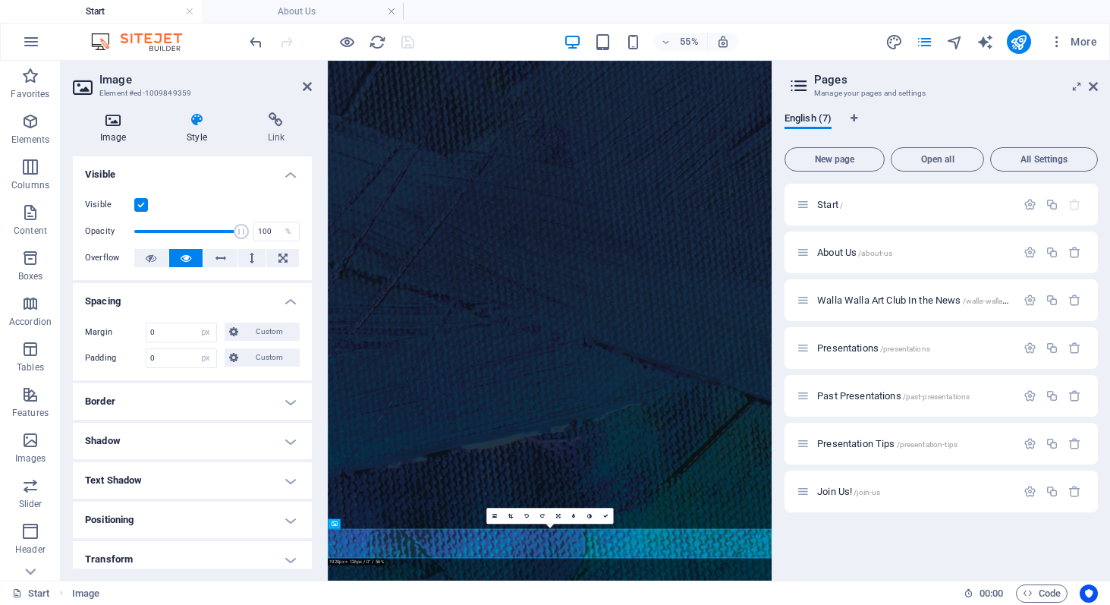
click at [111, 122] on icon at bounding box center [113, 119] width 80 height 15
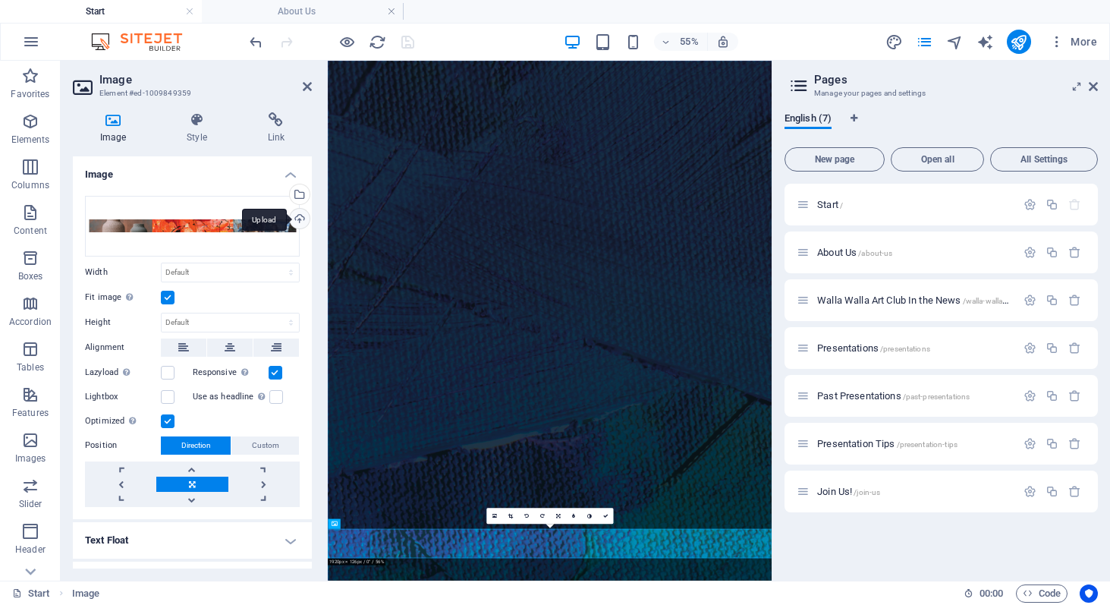
click at [300, 219] on div "Upload" at bounding box center [298, 220] width 23 height 23
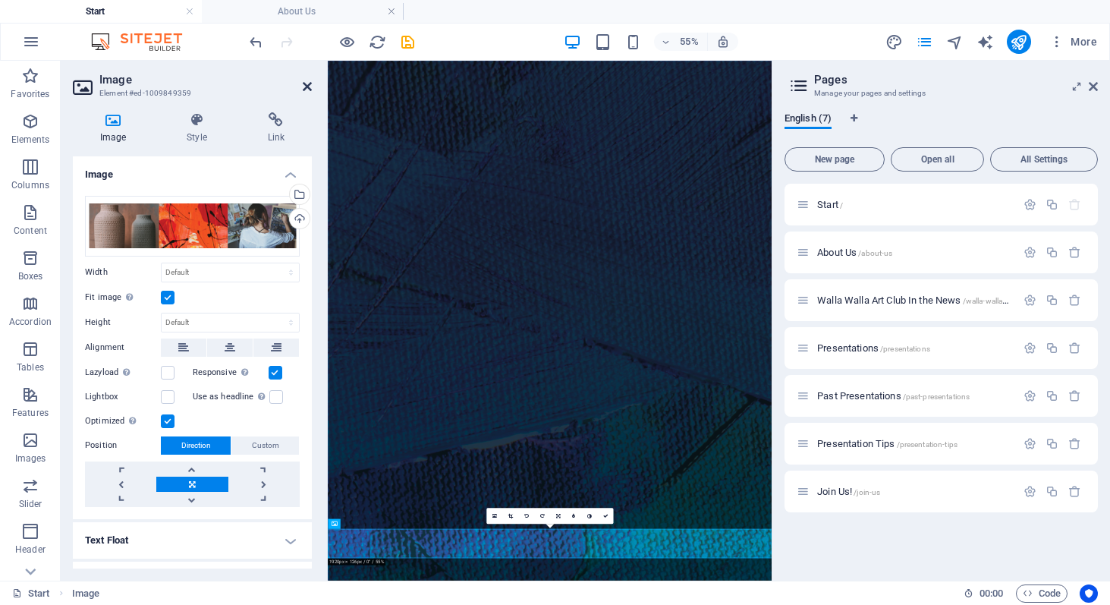
click at [309, 85] on icon at bounding box center [307, 86] width 9 height 12
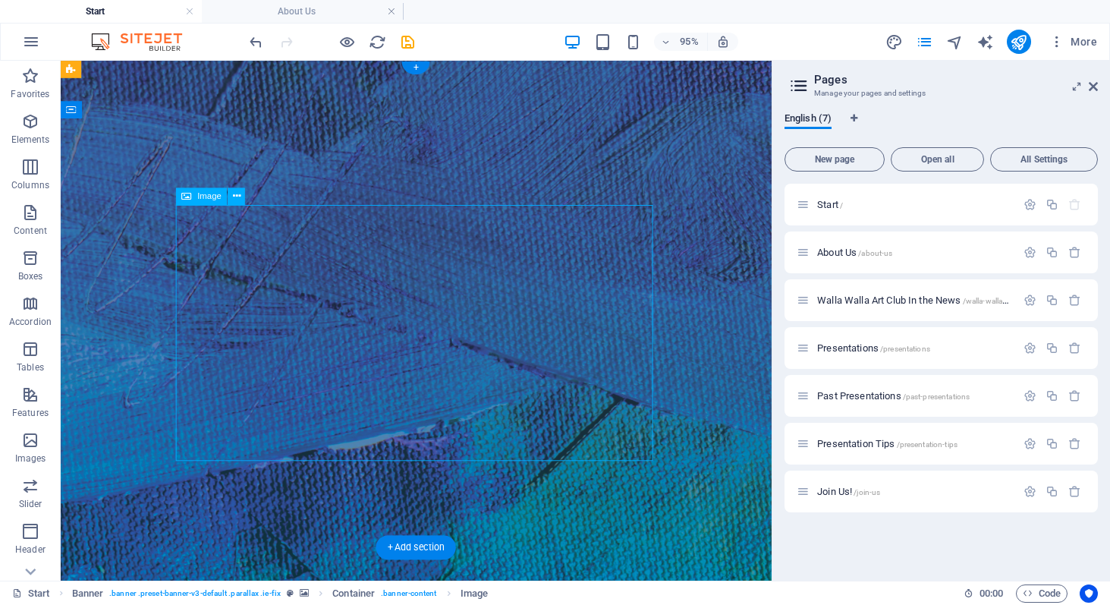
drag, startPoint x: 549, startPoint y: 356, endPoint x: 550, endPoint y: 335, distance: 20.5
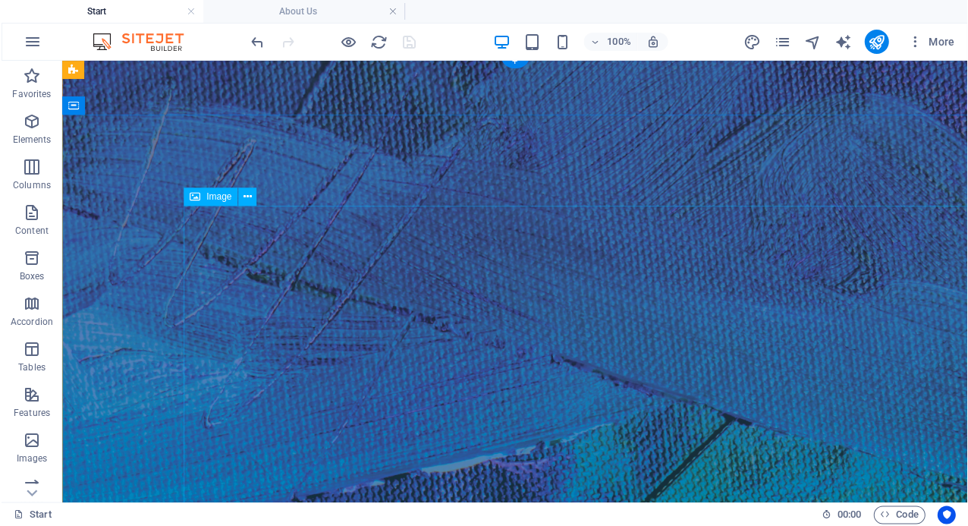
scroll to position [6, 0]
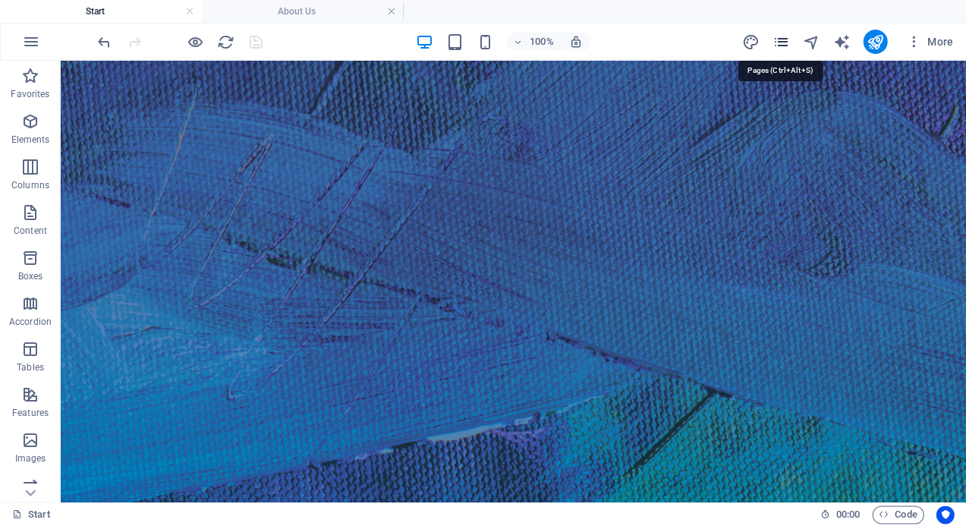
click at [774, 40] on icon "pages" at bounding box center [780, 41] width 17 height 17
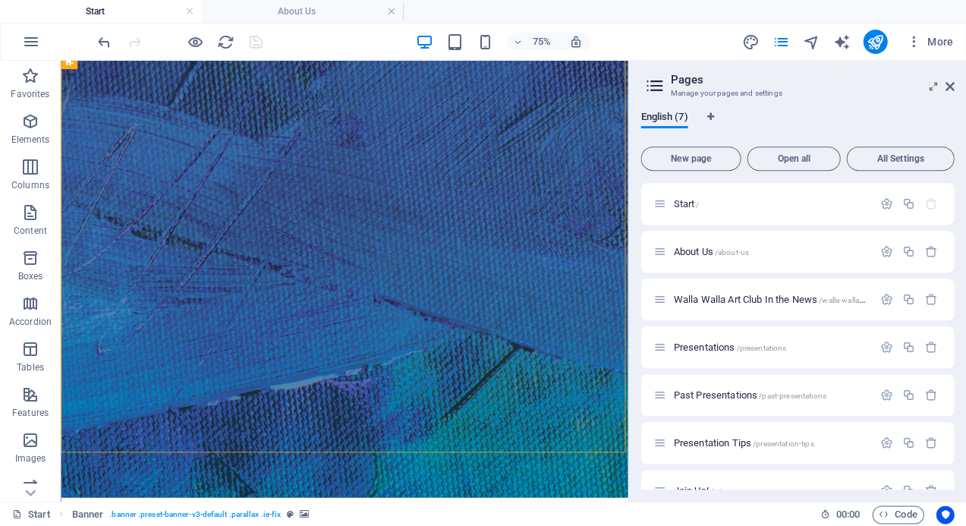
drag, startPoint x: 810, startPoint y: 212, endPoint x: 818, endPoint y: 212, distance: 8.3
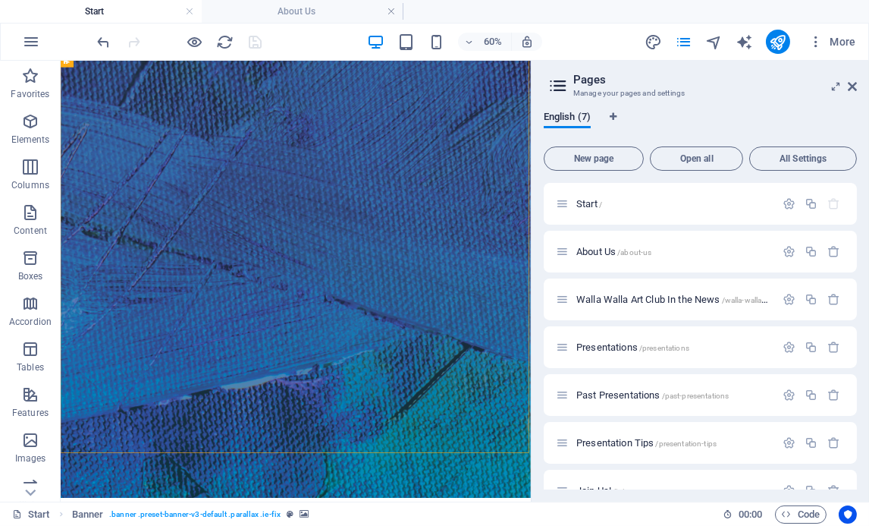
drag, startPoint x: 841, startPoint y: 298, endPoint x: 875, endPoint y: 299, distance: 34.1
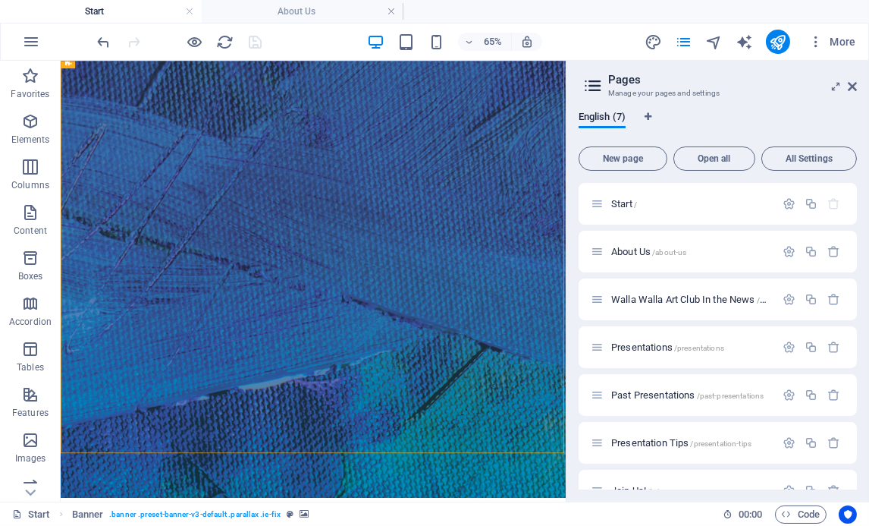
drag, startPoint x: 532, startPoint y: 76, endPoint x: 607, endPoint y: 86, distance: 75.8
click at [607, 86] on aside "Pages Manage your pages and settings English (7) New page Open all All Settings…" at bounding box center [717, 281] width 303 height 441
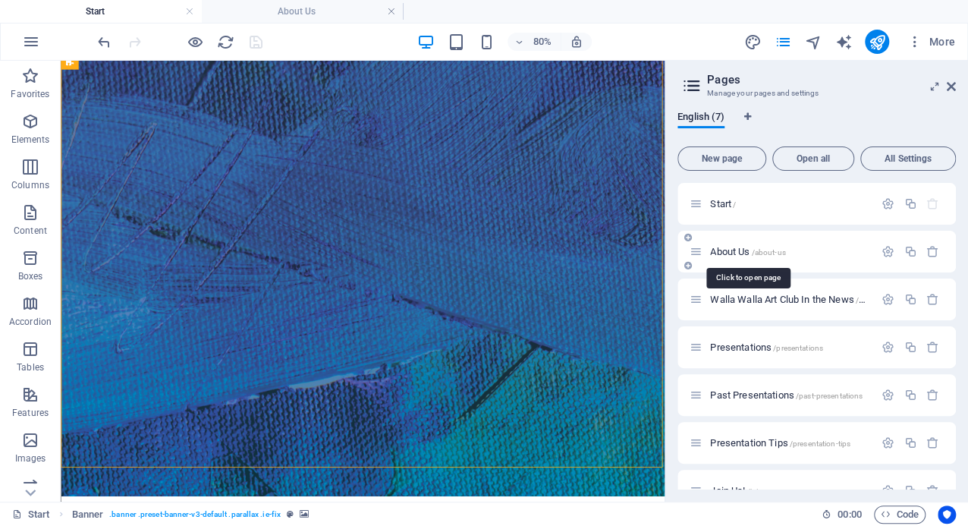
click at [730, 249] on span "About Us /about-us" at bounding box center [747, 251] width 75 height 11
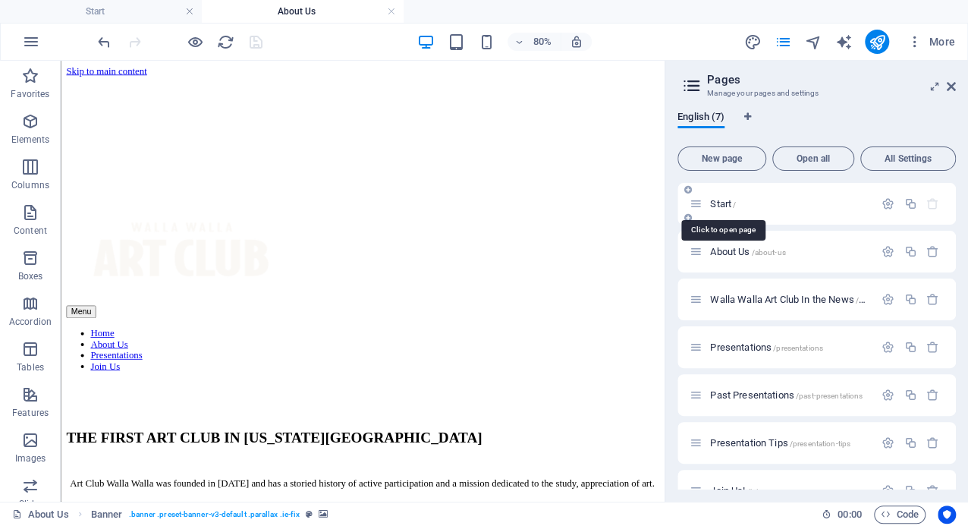
click at [721, 204] on span "Start /" at bounding box center [723, 203] width 26 height 11
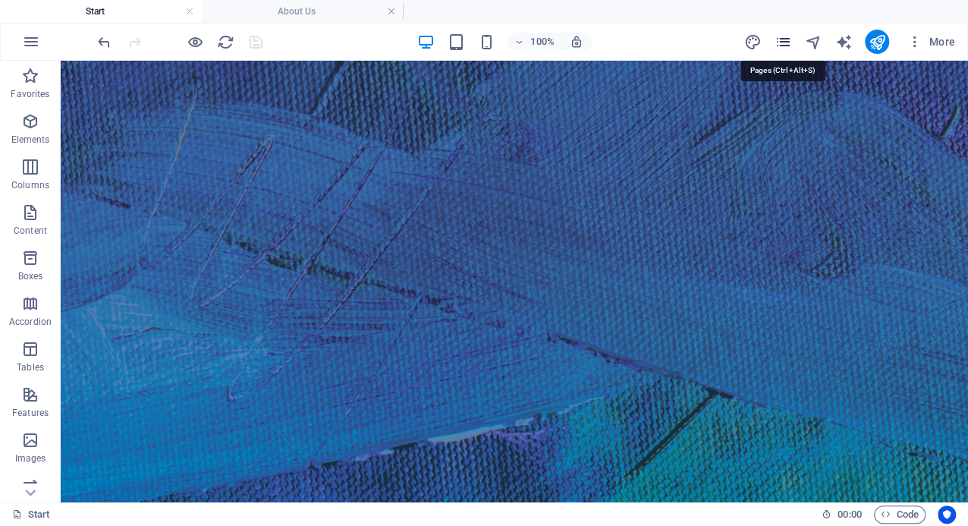
click at [781, 43] on icon "pages" at bounding box center [782, 41] width 17 height 17
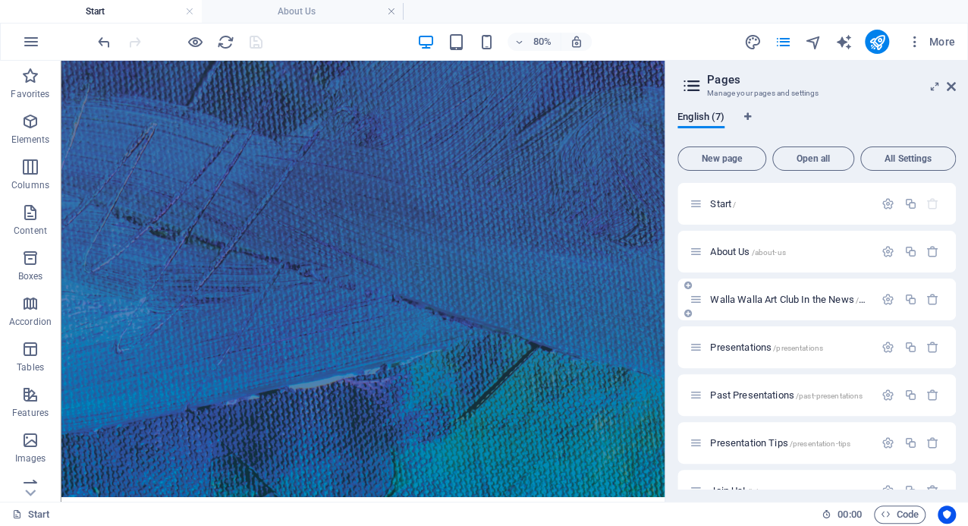
drag, startPoint x: 665, startPoint y: 312, endPoint x: 677, endPoint y: 311, distance: 12.9
click at [677, 311] on aside "Pages Manage your pages and settings English (7) New page Open all All Settings…" at bounding box center [816, 281] width 303 height 441
click at [743, 253] on span "About Us /about-us" at bounding box center [747, 251] width 75 height 11
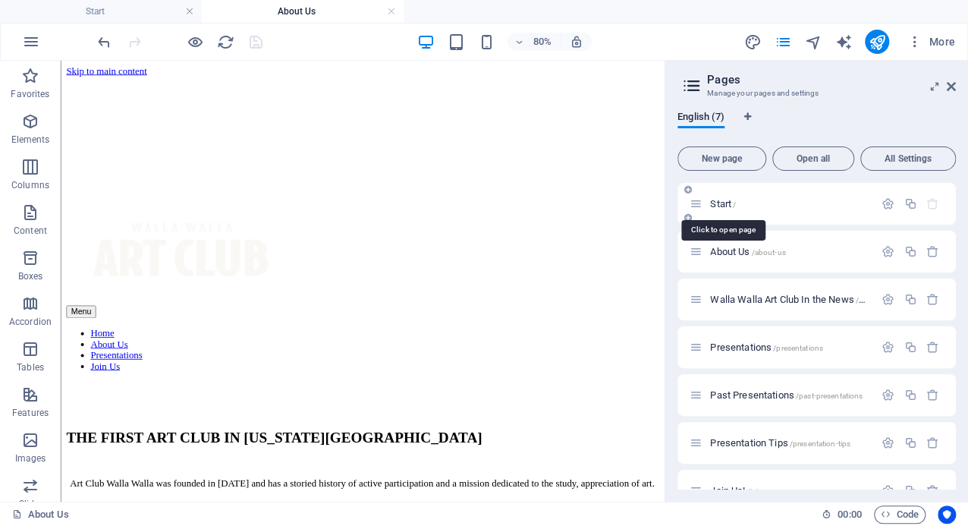
click at [726, 203] on span "Start /" at bounding box center [723, 203] width 26 height 11
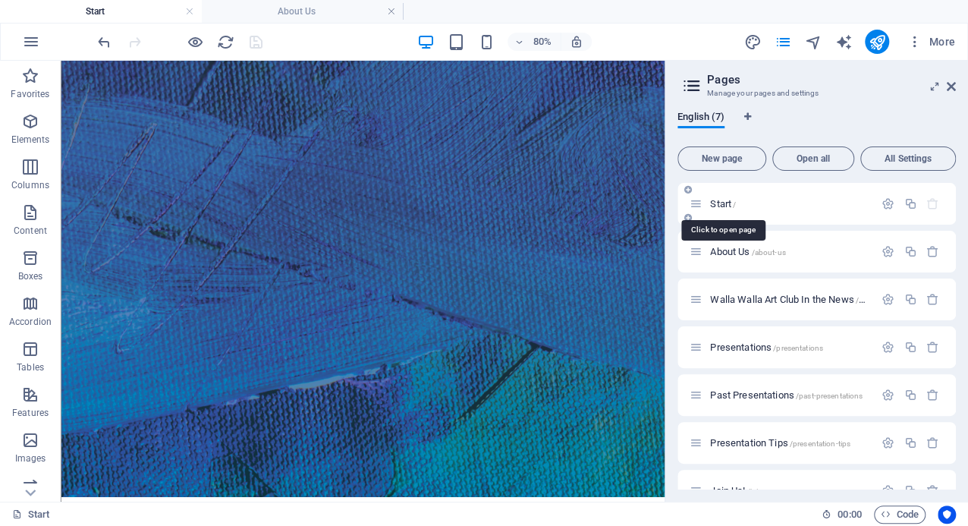
scroll to position [5, 0]
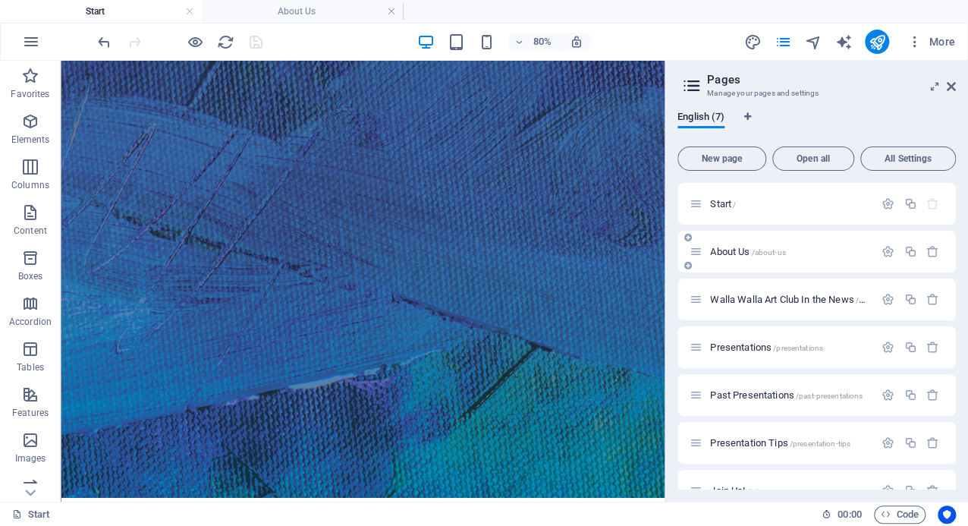
click at [731, 253] on span "About Us /about-us" at bounding box center [747, 251] width 75 height 11
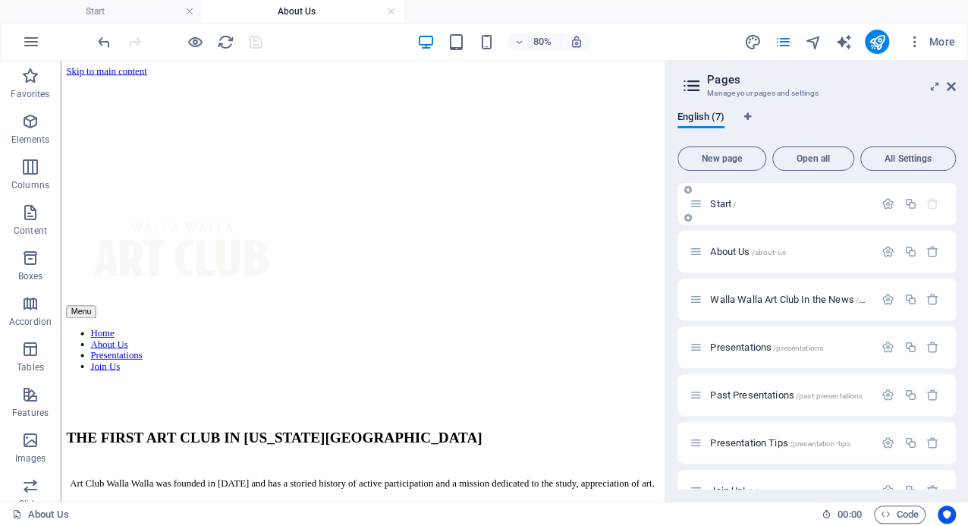
click at [721, 206] on span "Start /" at bounding box center [723, 203] width 26 height 11
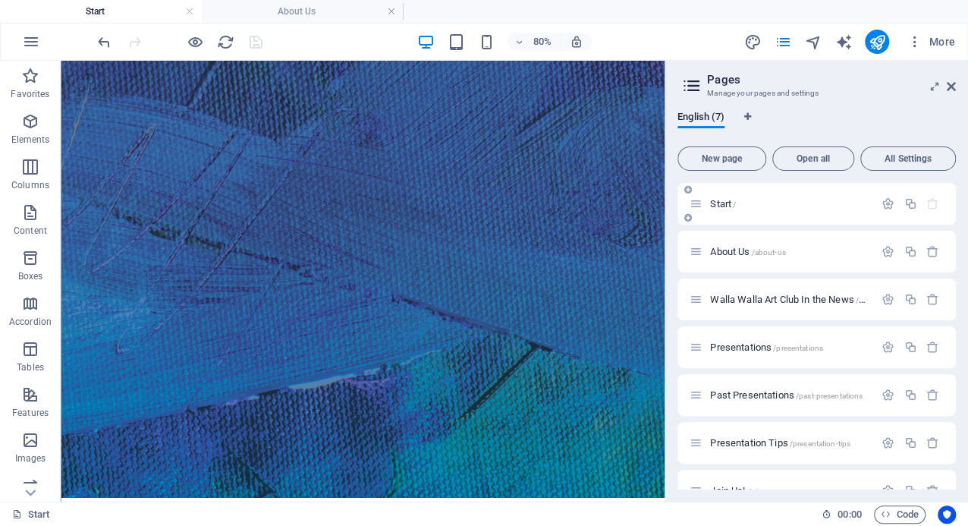
scroll to position [4, 0]
click at [723, 247] on span "About Us /about-us" at bounding box center [747, 251] width 75 height 11
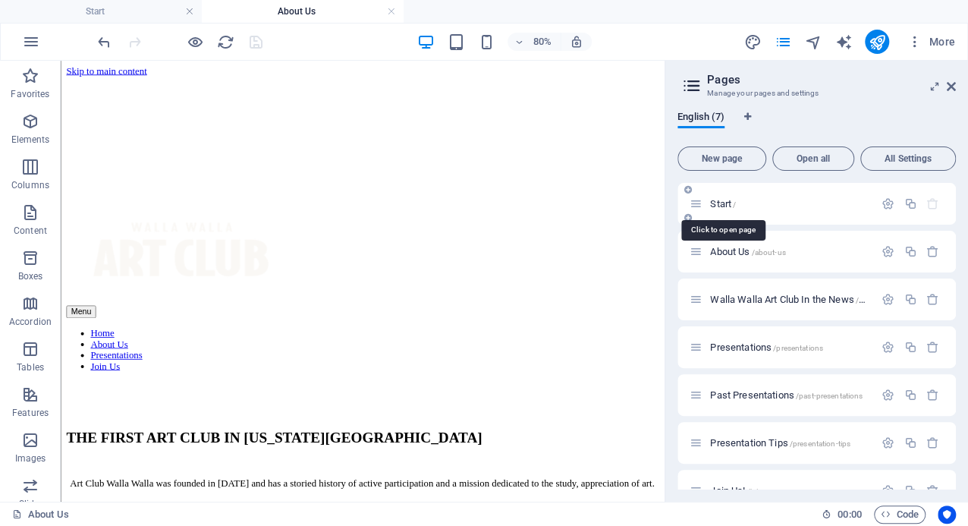
click at [728, 203] on span "Start /" at bounding box center [723, 203] width 26 height 11
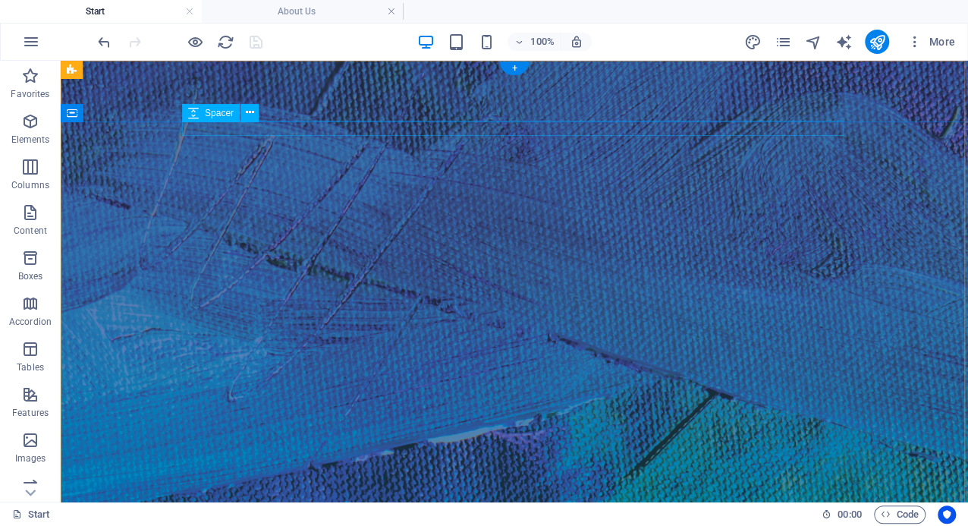
scroll to position [0, 0]
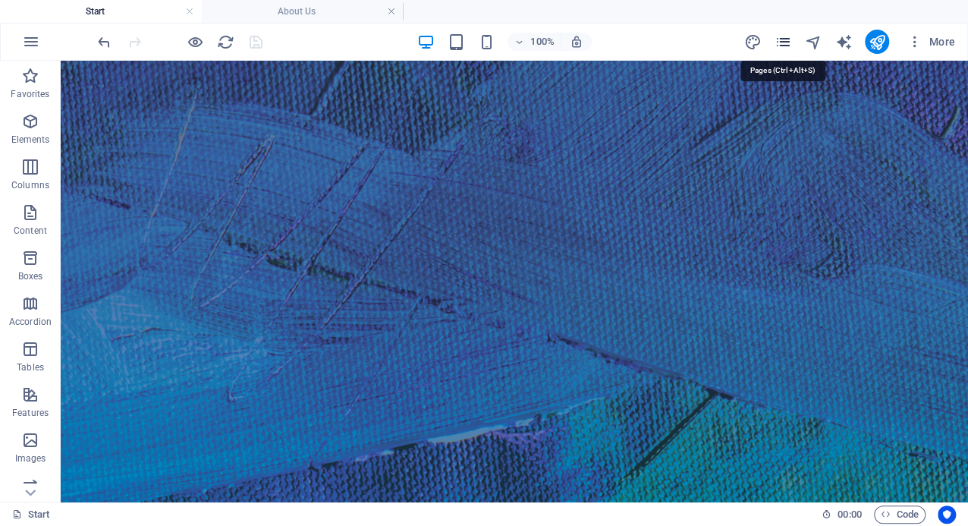
click at [781, 43] on icon "pages" at bounding box center [782, 41] width 17 height 17
click at [780, 42] on icon "pages" at bounding box center [782, 41] width 17 height 17
